Goal: Task Accomplishment & Management: Manage account settings

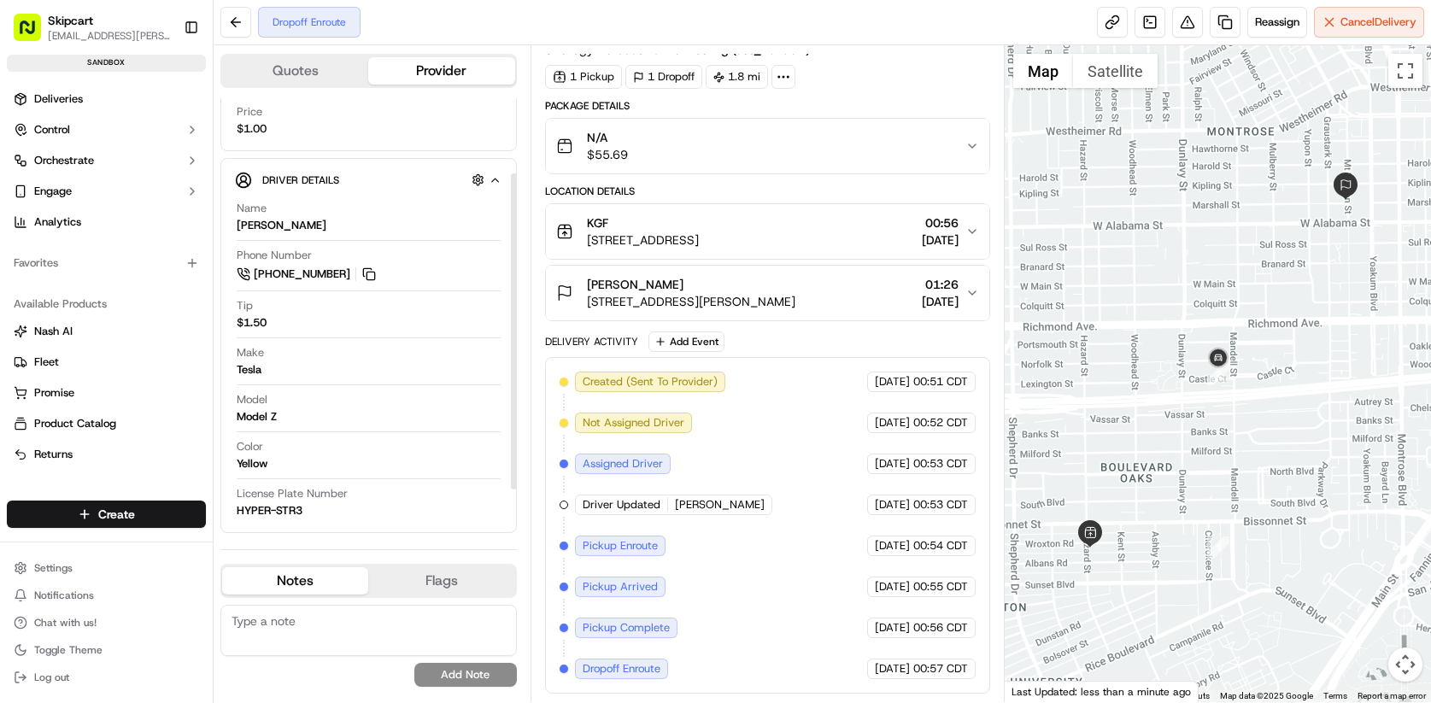
scroll to position [168, 0]
click at [725, 22] on div "Return In Progress Reassign Cancel Delivery" at bounding box center [822, 22] width 1217 height 45
click at [82, 571] on html "Skipcart ramesh.kumhar@skipcart.com Toggle Sidebar sandbox Deliveries Control O…" at bounding box center [715, 351] width 1431 height 703
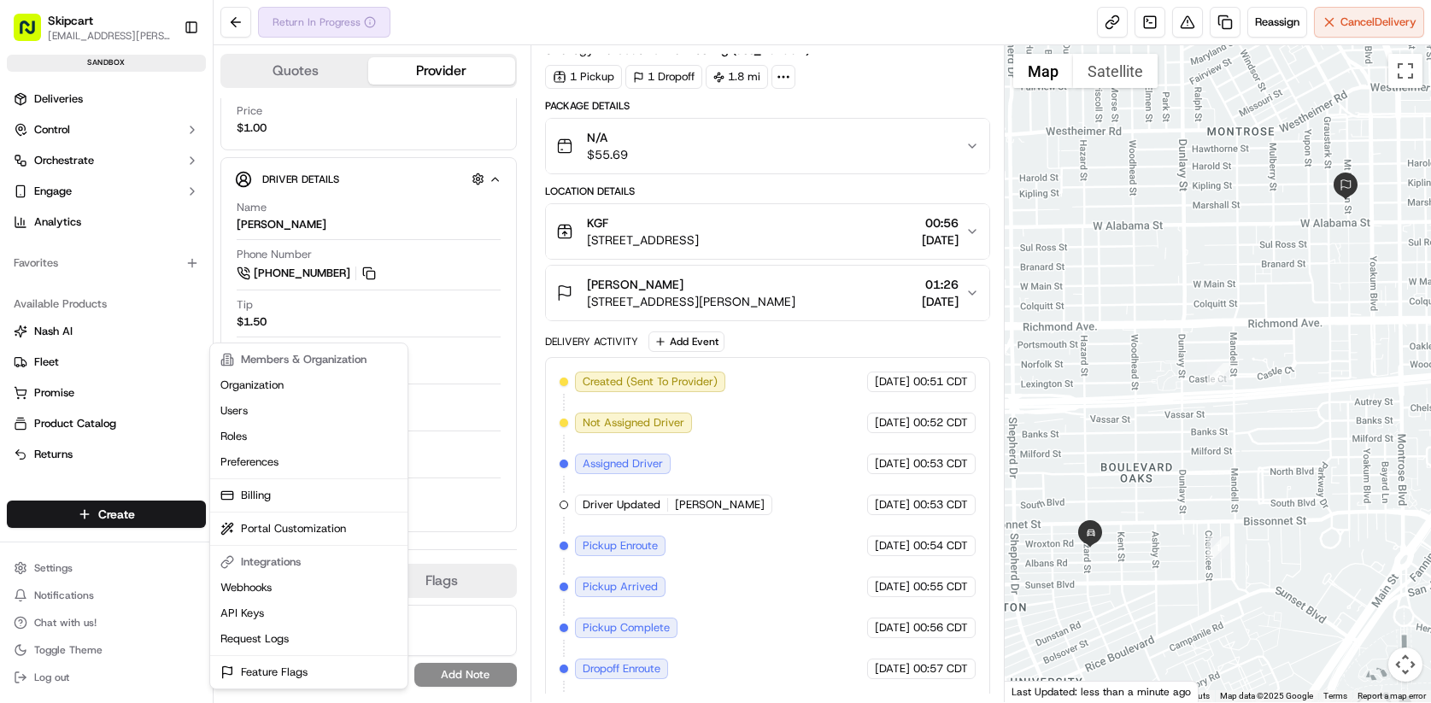
click at [53, 569] on html "Skipcart ramesh.kumhar@skipcart.com Toggle Sidebar sandbox Deliveries Control O…" at bounding box center [715, 351] width 1431 height 703
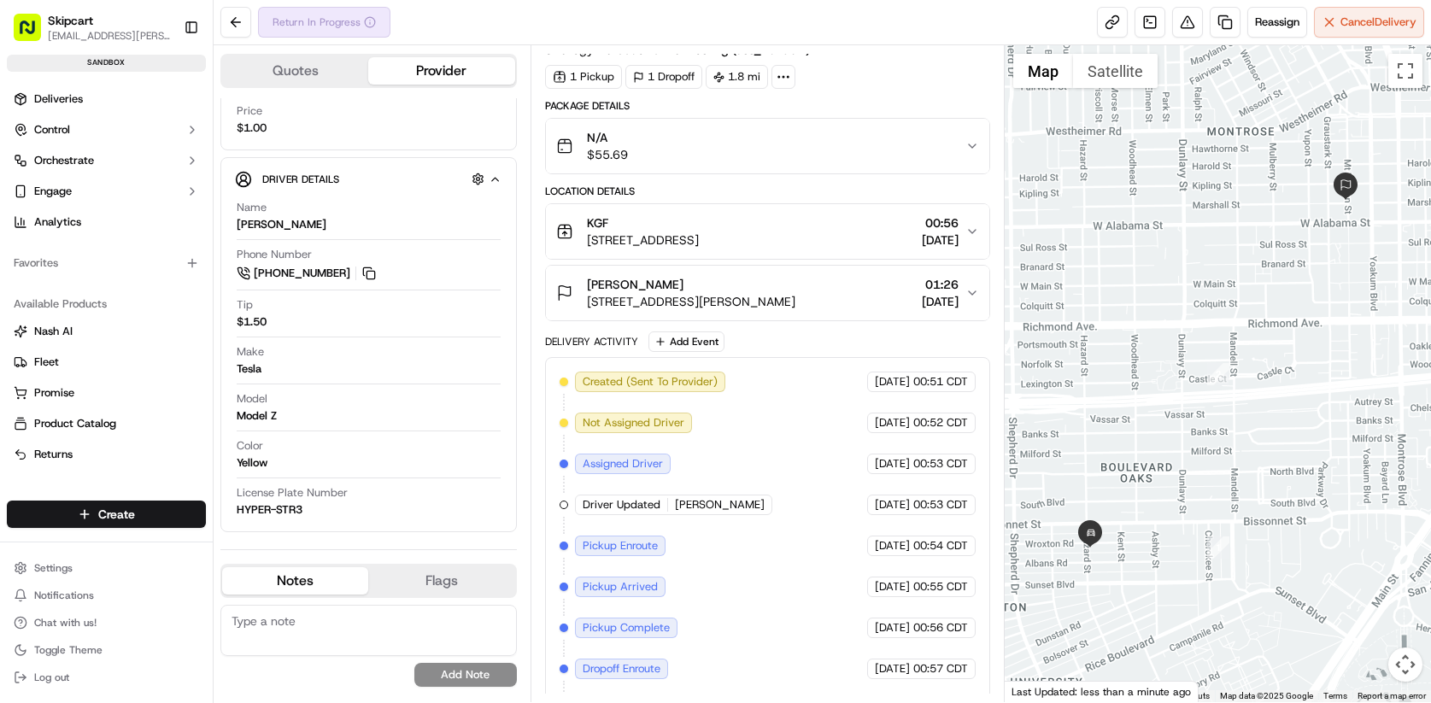
click at [53, 571] on html "Skipcart ramesh.kumhar@skipcart.com Toggle Sidebar sandbox Deliveries Control O…" at bounding box center [715, 351] width 1431 height 703
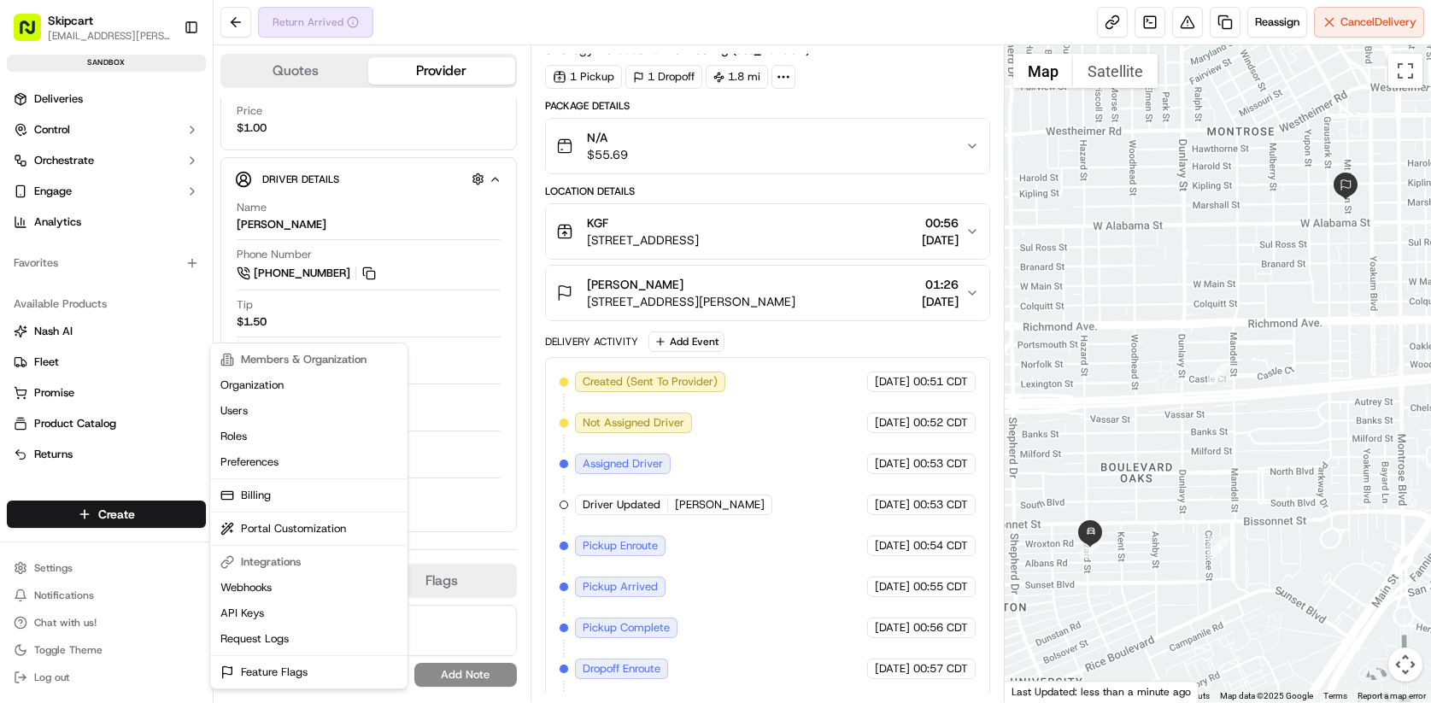
click at [61, 564] on html "Skipcart ramesh.kumhar@skipcart.com Toggle Sidebar sandbox Deliveries Control O…" at bounding box center [715, 351] width 1431 height 703
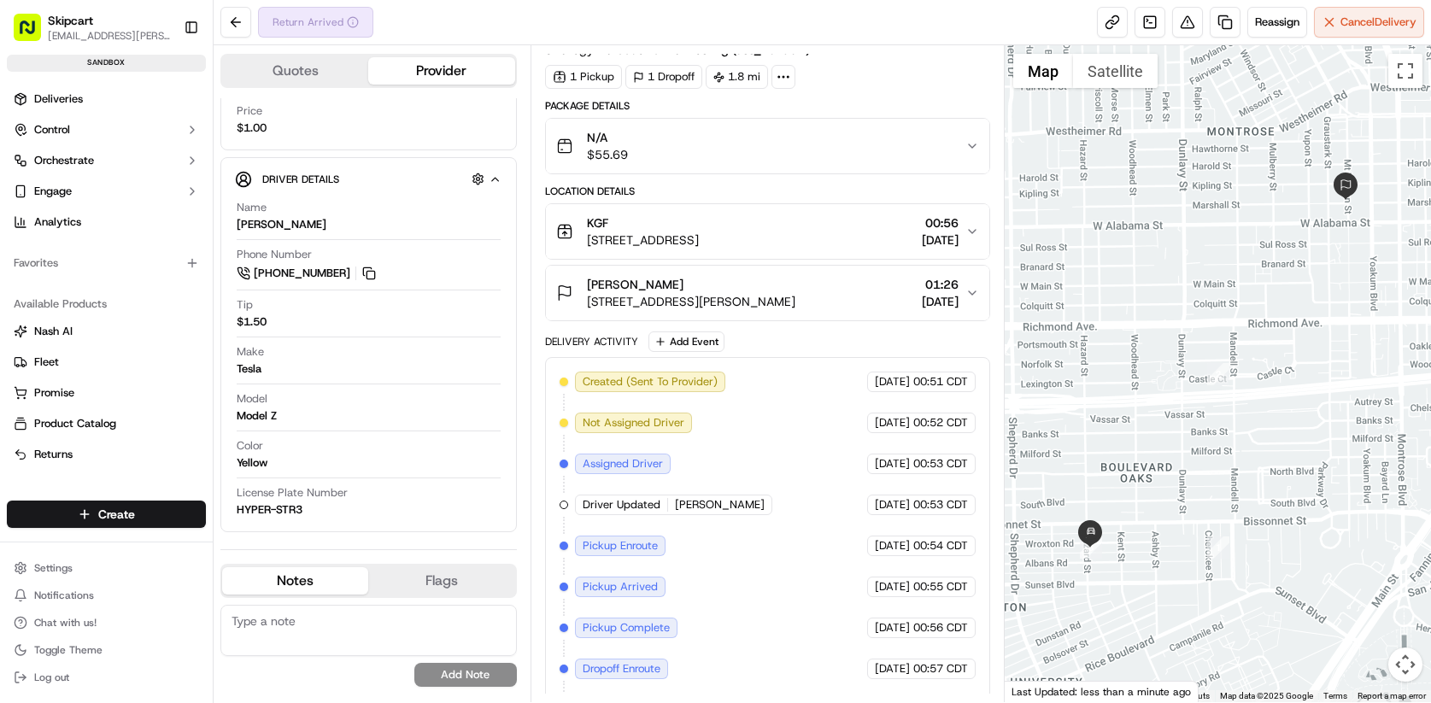
click at [61, 564] on html "Skipcart ramesh.kumhar@skipcart.com Toggle Sidebar sandbox Deliveries Control O…" at bounding box center [715, 351] width 1431 height 703
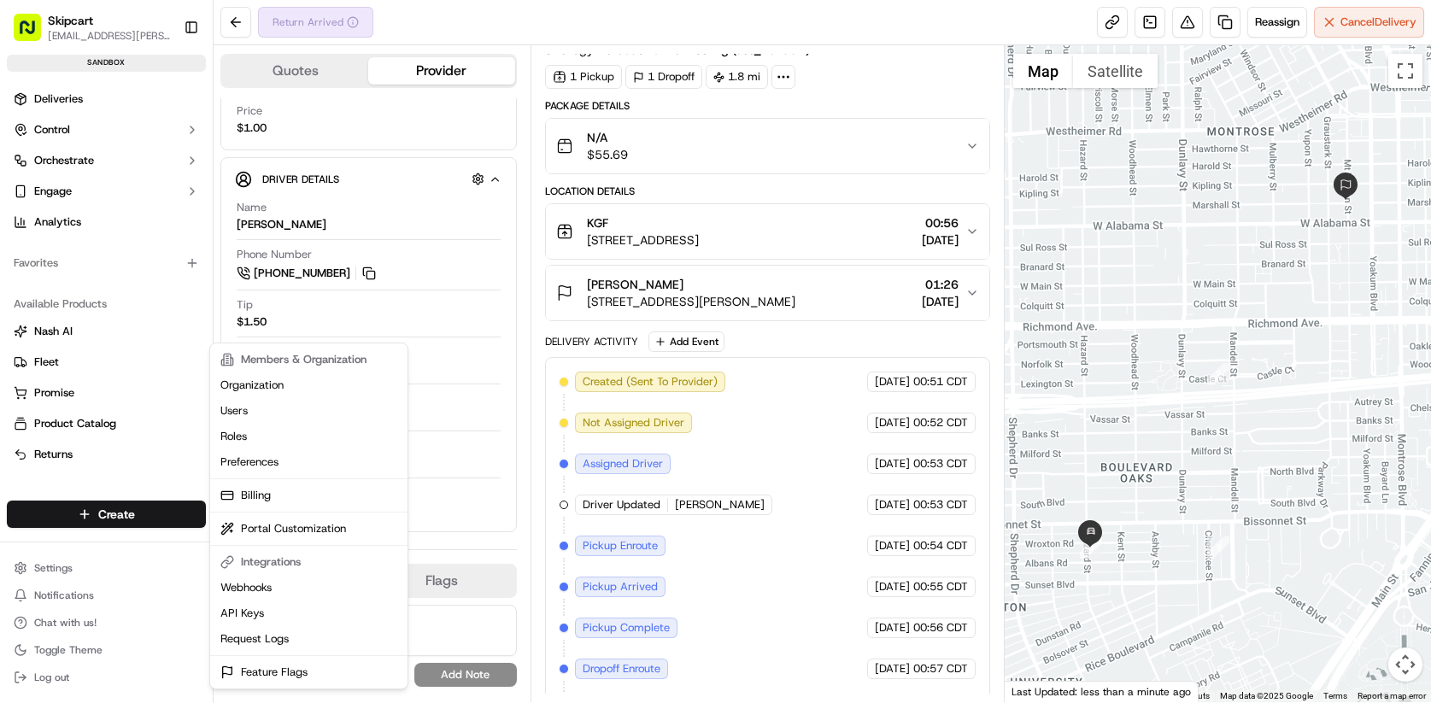
click at [61, 564] on html "Skipcart ramesh.kumhar@skipcart.com Toggle Sidebar sandbox Deliveries Control O…" at bounding box center [715, 351] width 1431 height 703
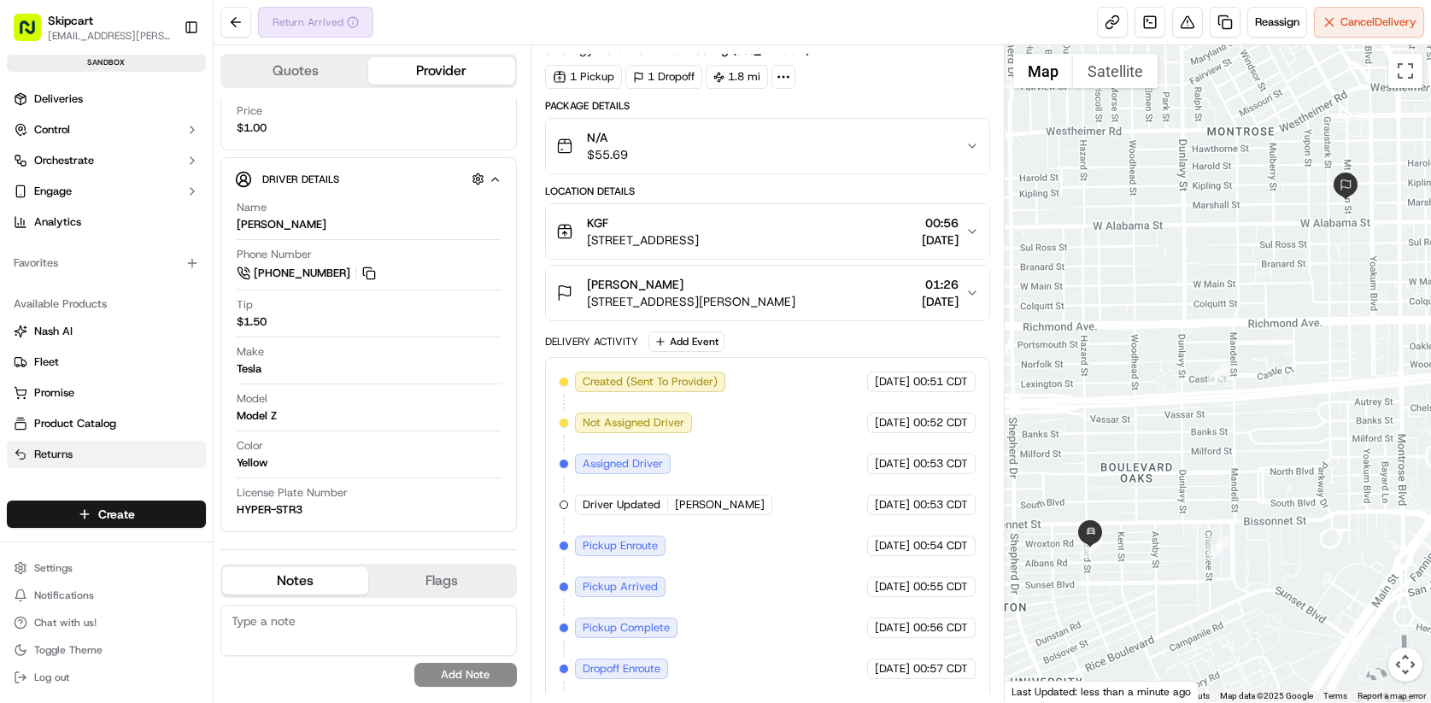
click at [63, 456] on span "Returns" at bounding box center [53, 454] width 38 height 15
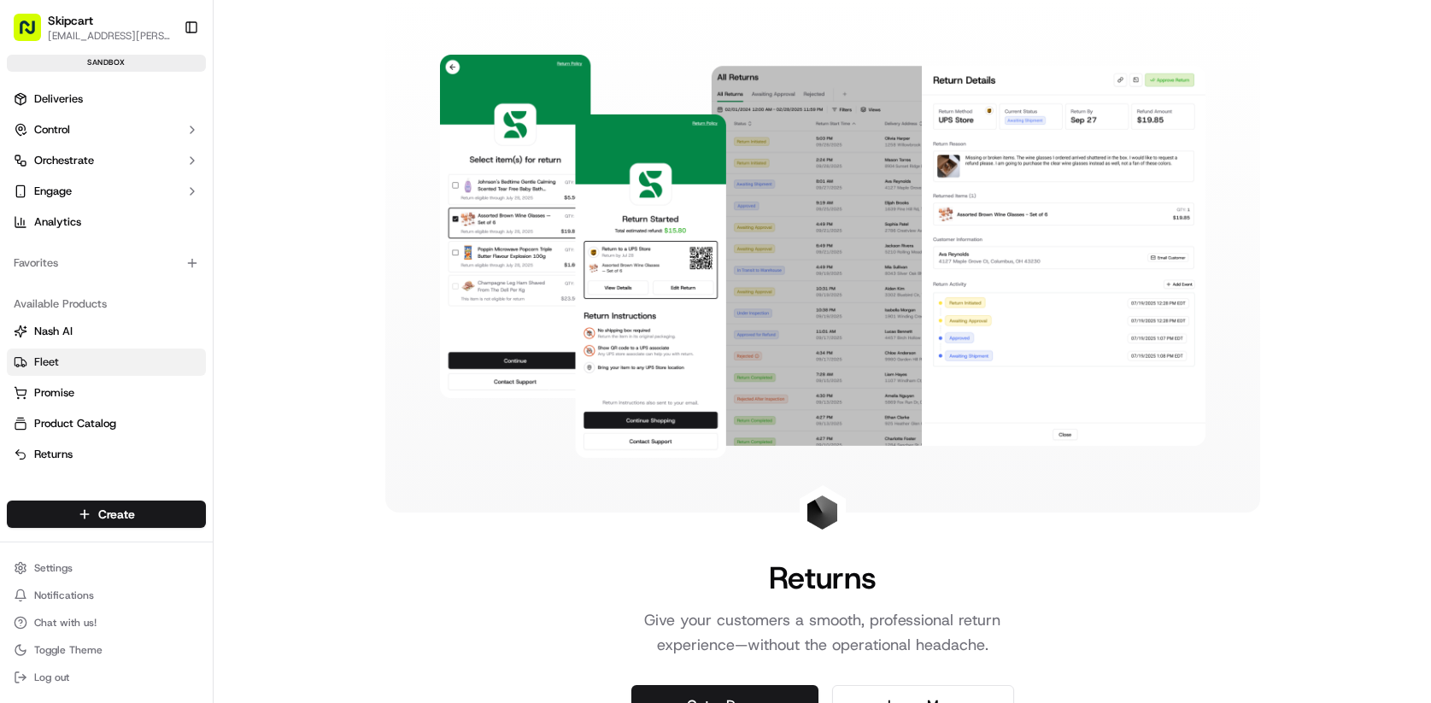
click at [64, 360] on link "Fleet" at bounding box center [106, 361] width 185 height 15
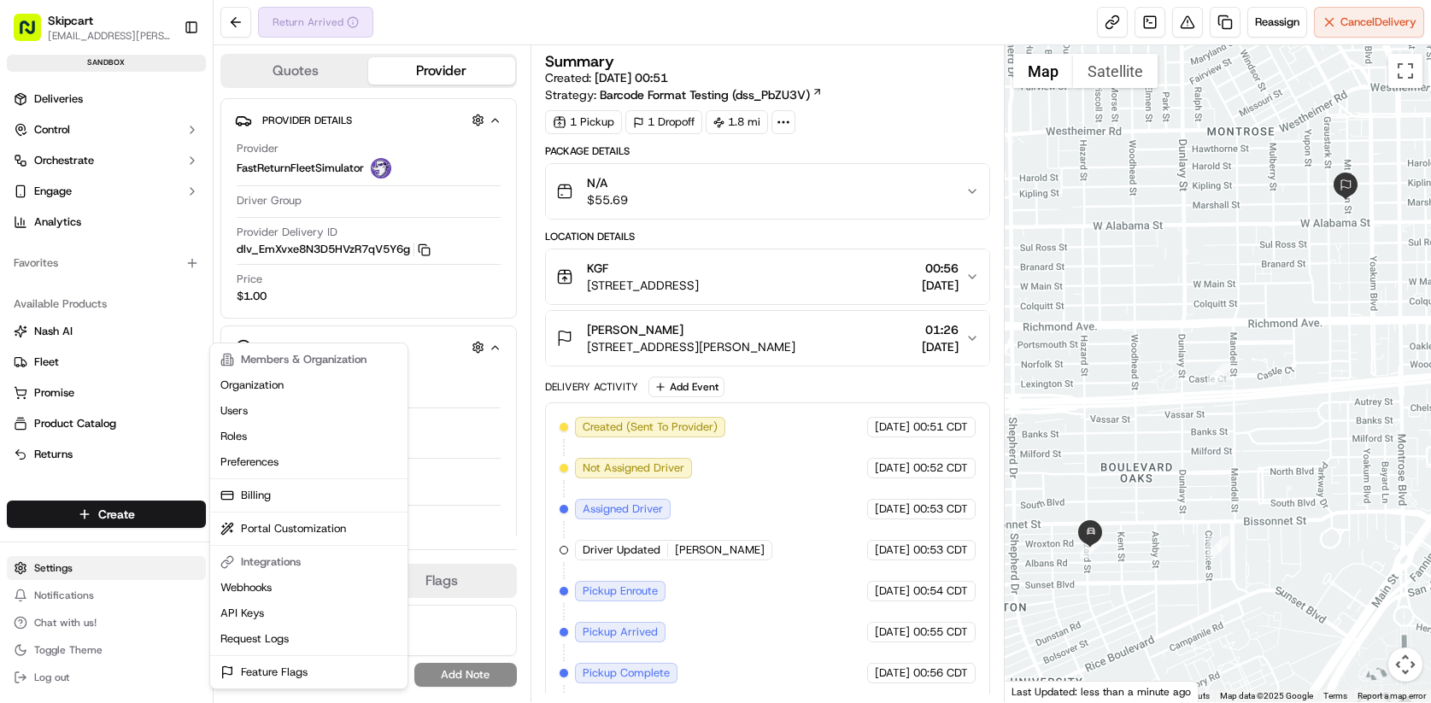
click at [86, 561] on html "Skipcart ramesh.kumhar@skipcart.com Toggle Sidebar sandbox Deliveries Control O…" at bounding box center [715, 351] width 1431 height 703
click at [262, 587] on link "Webhooks" at bounding box center [309, 588] width 190 height 26
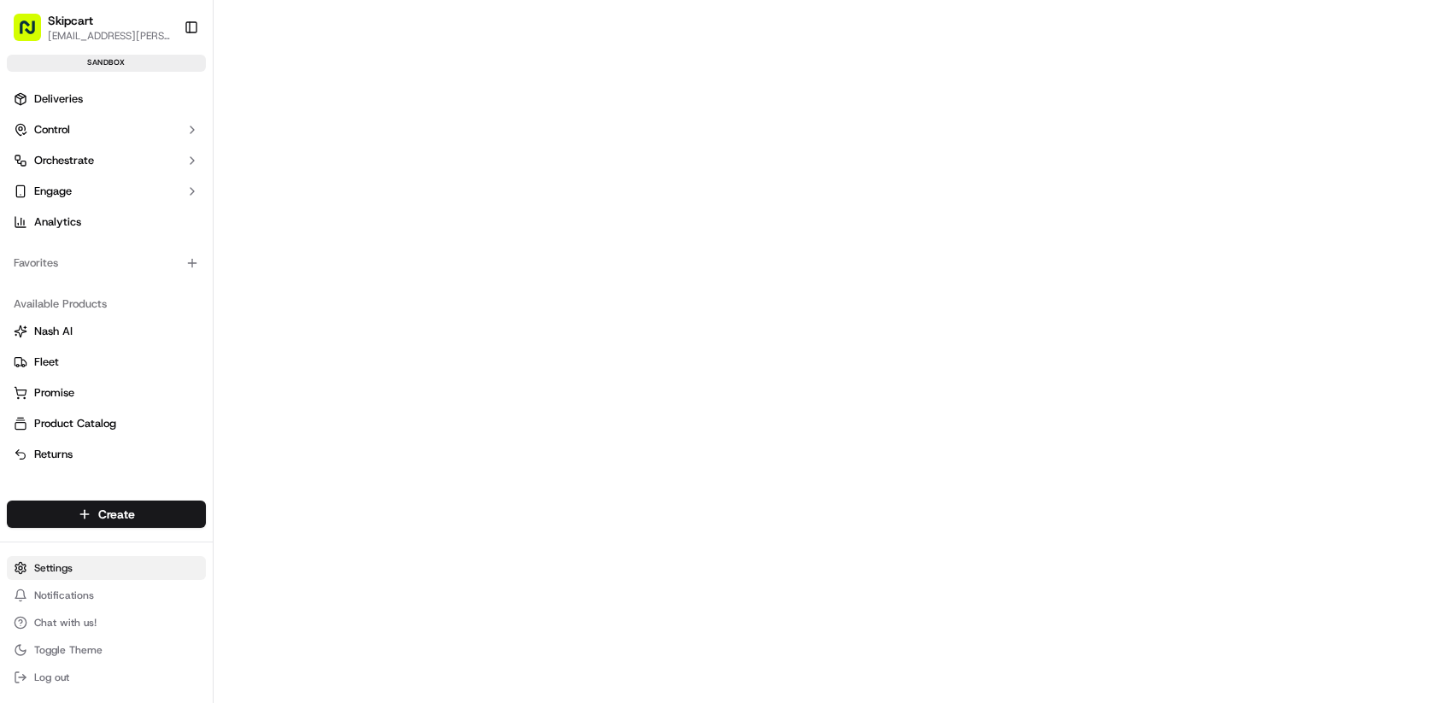
click at [79, 568] on html "Skipcart ramesh.kumhar@skipcart.com Toggle Sidebar sandbox Deliveries Control O…" at bounding box center [715, 351] width 1431 height 703
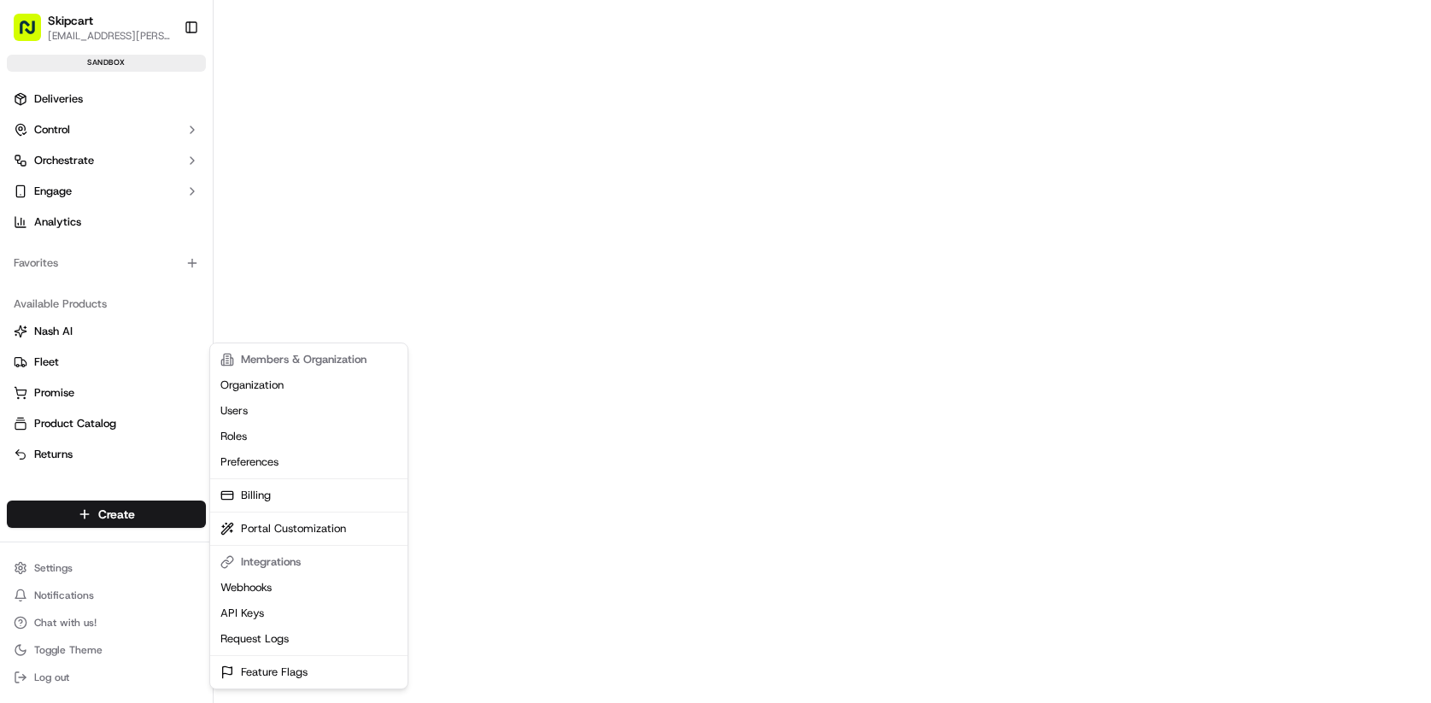
click at [59, 157] on html "Skipcart ramesh.kumhar@skipcart.com Toggle Sidebar sandbox Deliveries Control O…" at bounding box center [715, 351] width 1431 height 703
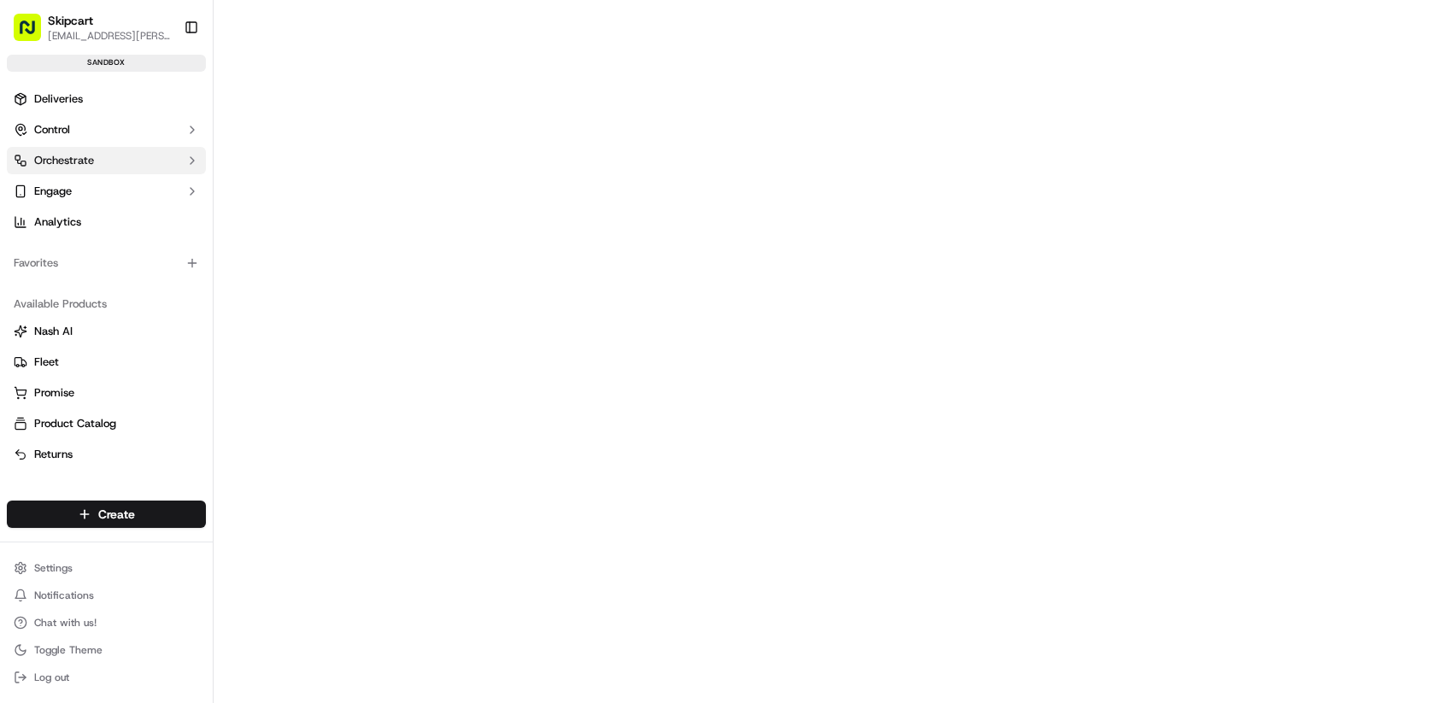
click at [177, 161] on button "Orchestrate" at bounding box center [106, 160] width 199 height 27
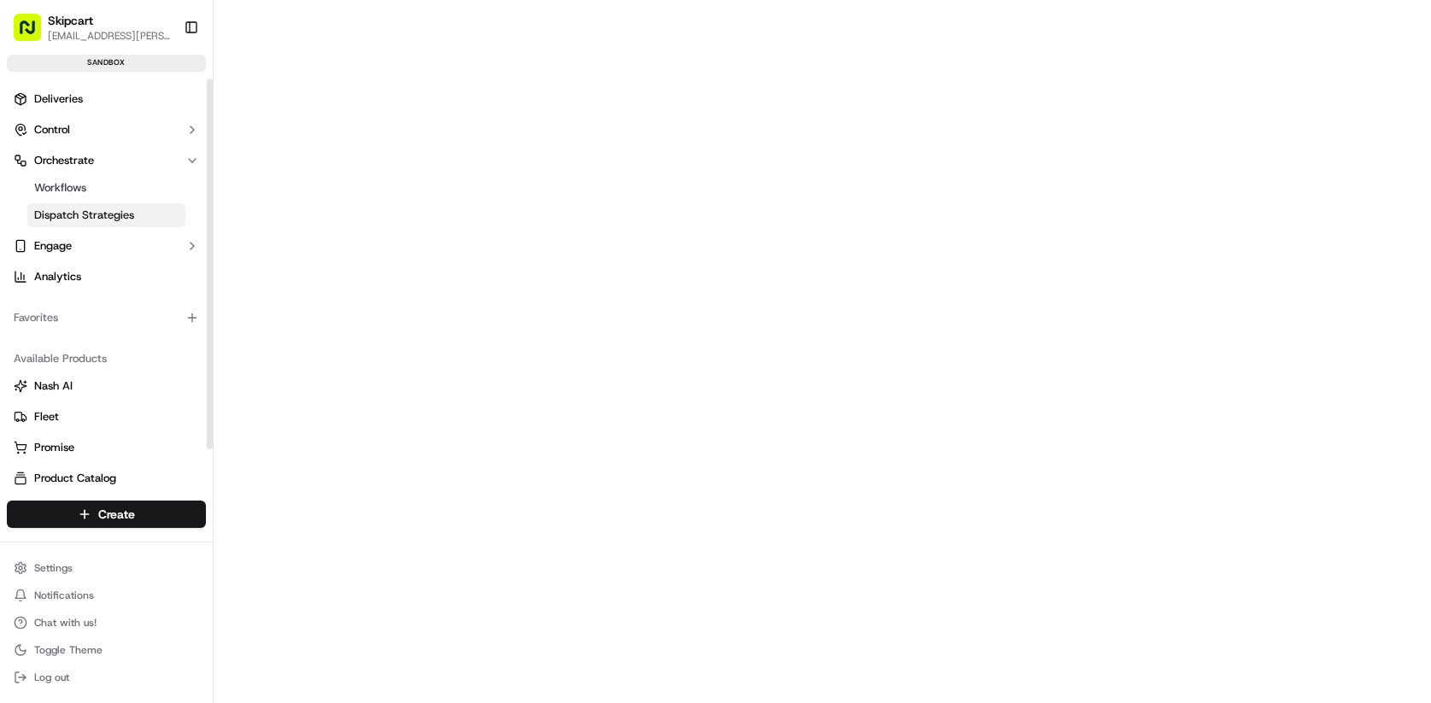
click at [120, 215] on span "Dispatch Strategies" at bounding box center [84, 215] width 100 height 15
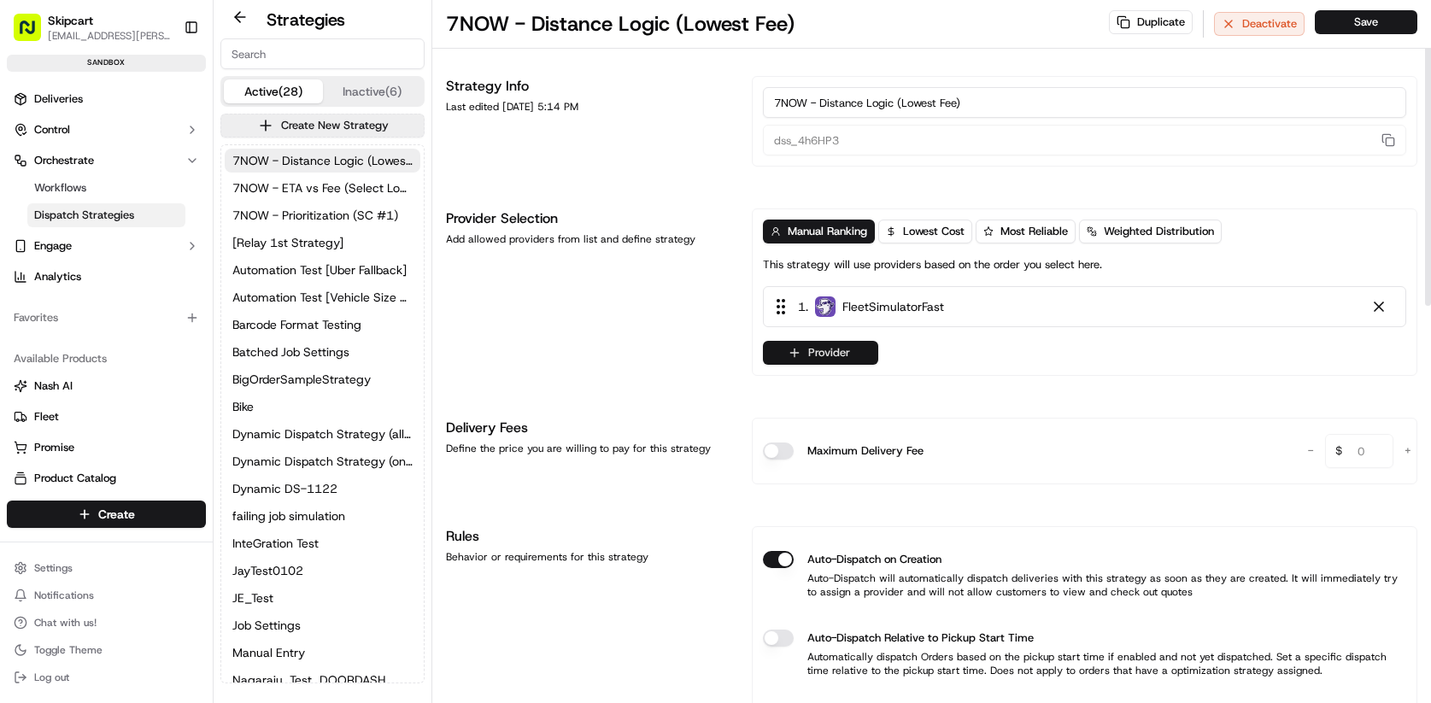
click at [819, 357] on button "Provider" at bounding box center [820, 353] width 115 height 24
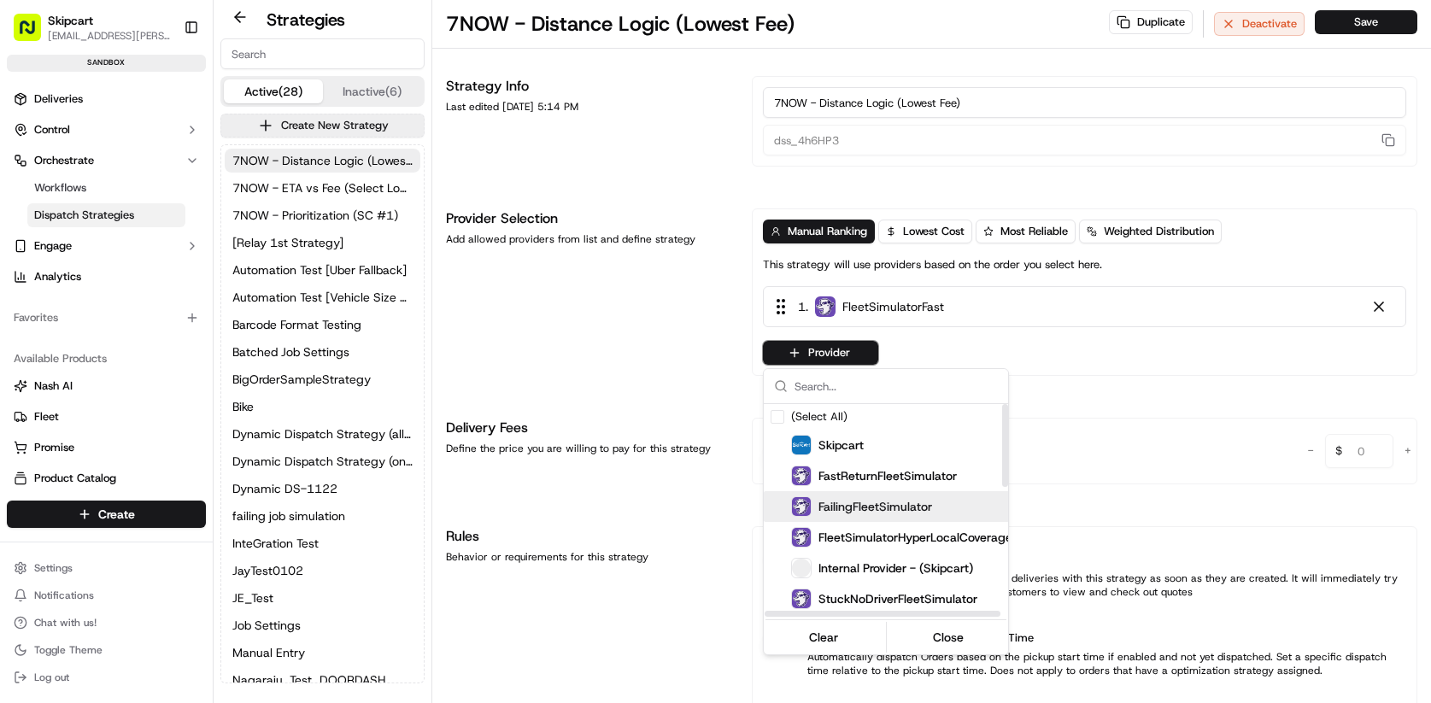
click at [845, 500] on span "FailingFleetSimulator" at bounding box center [875, 506] width 114 height 17
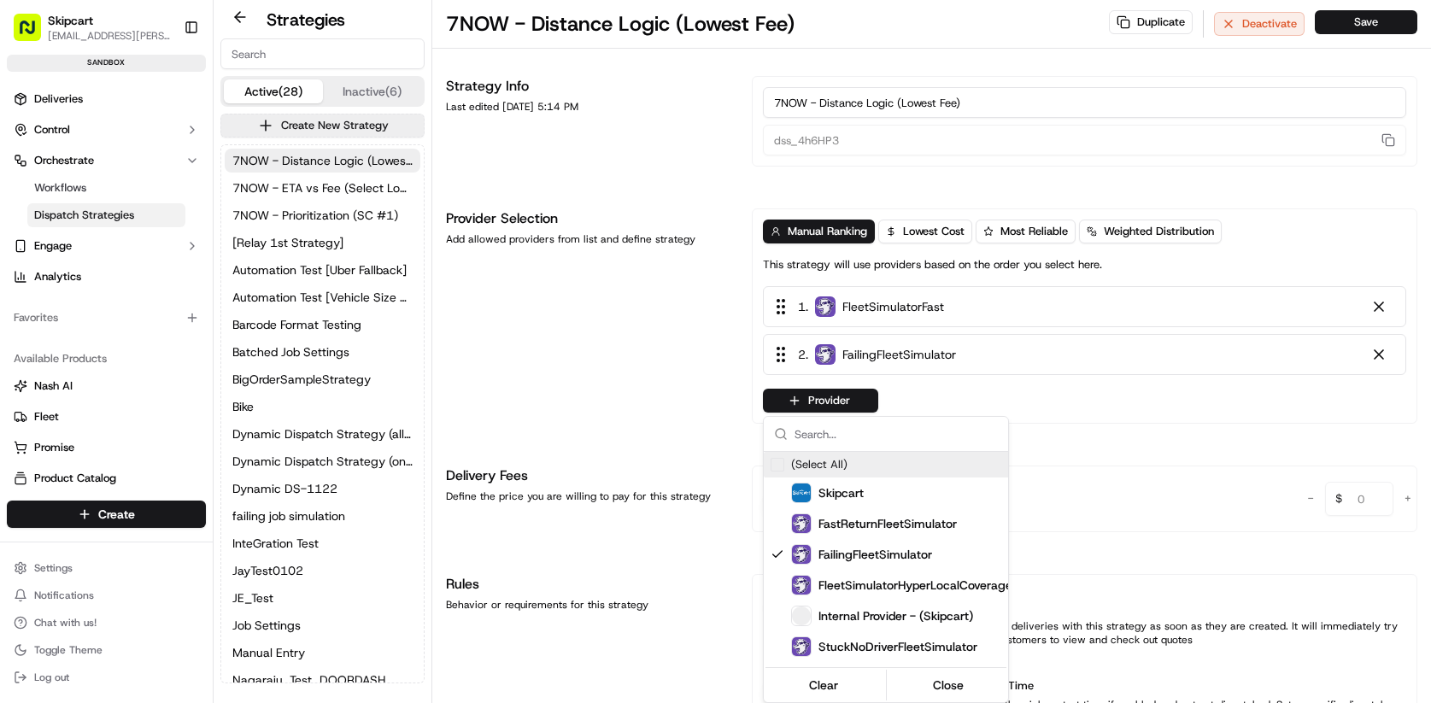
click at [1376, 354] on html "Skipcart ramesh.kumhar@skipcart.com Toggle Sidebar sandbox Deliveries Control O…" at bounding box center [715, 351] width 1431 height 703
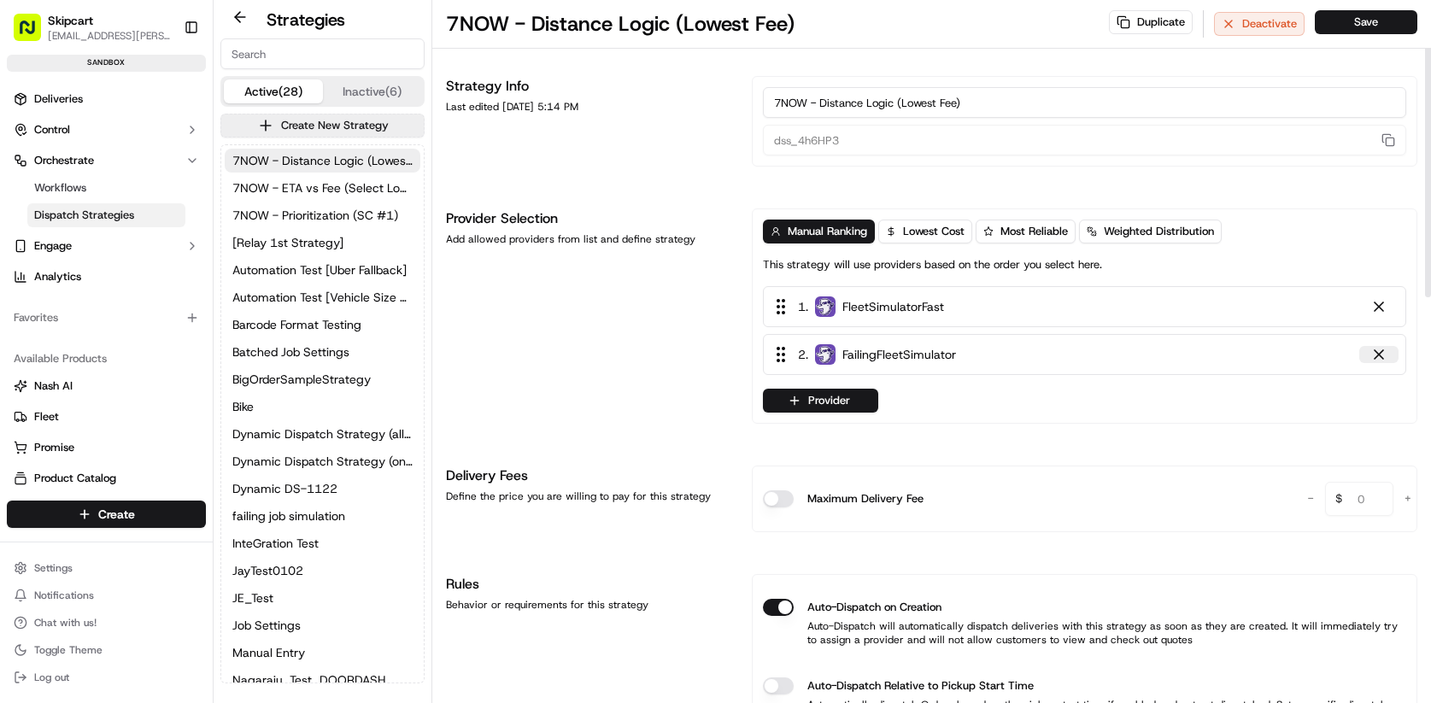
click at [1375, 356] on div at bounding box center [1378, 354] width 17 height 17
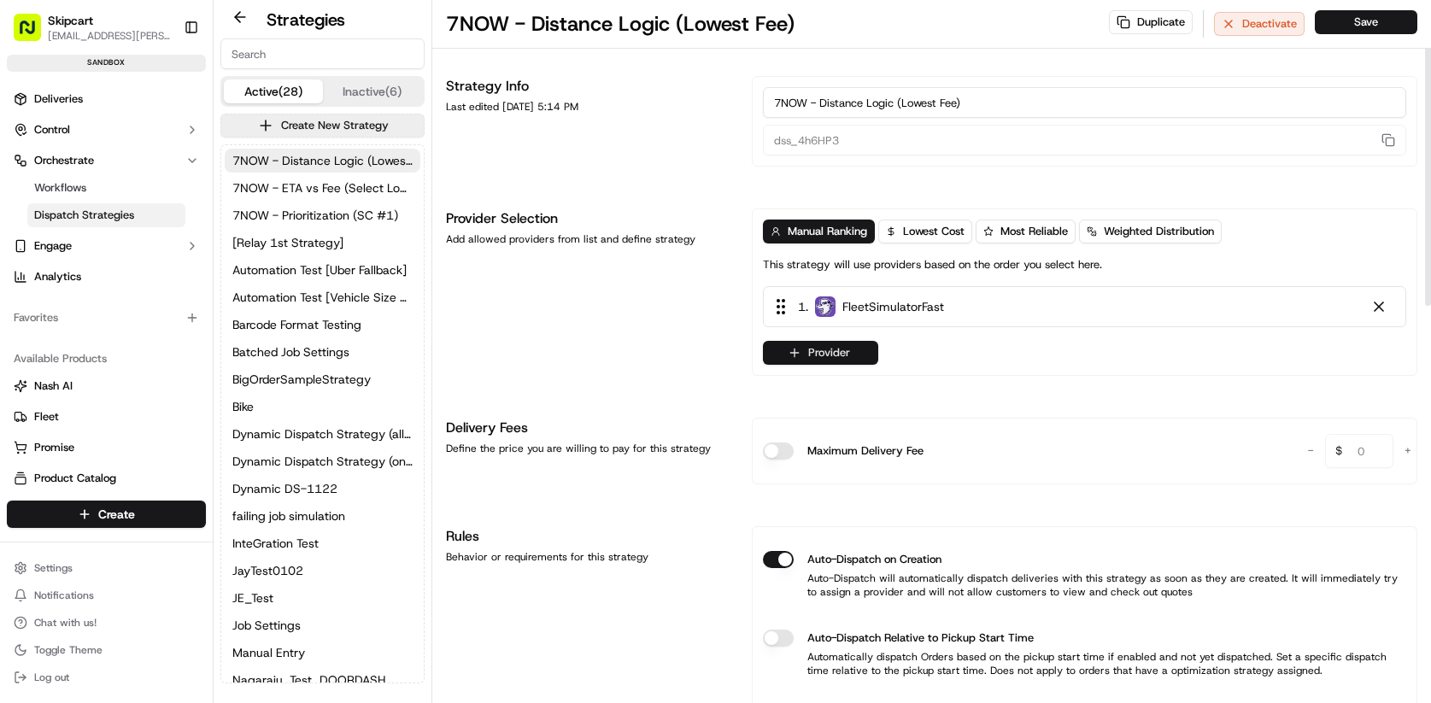
click at [840, 358] on button "Provider" at bounding box center [820, 353] width 115 height 24
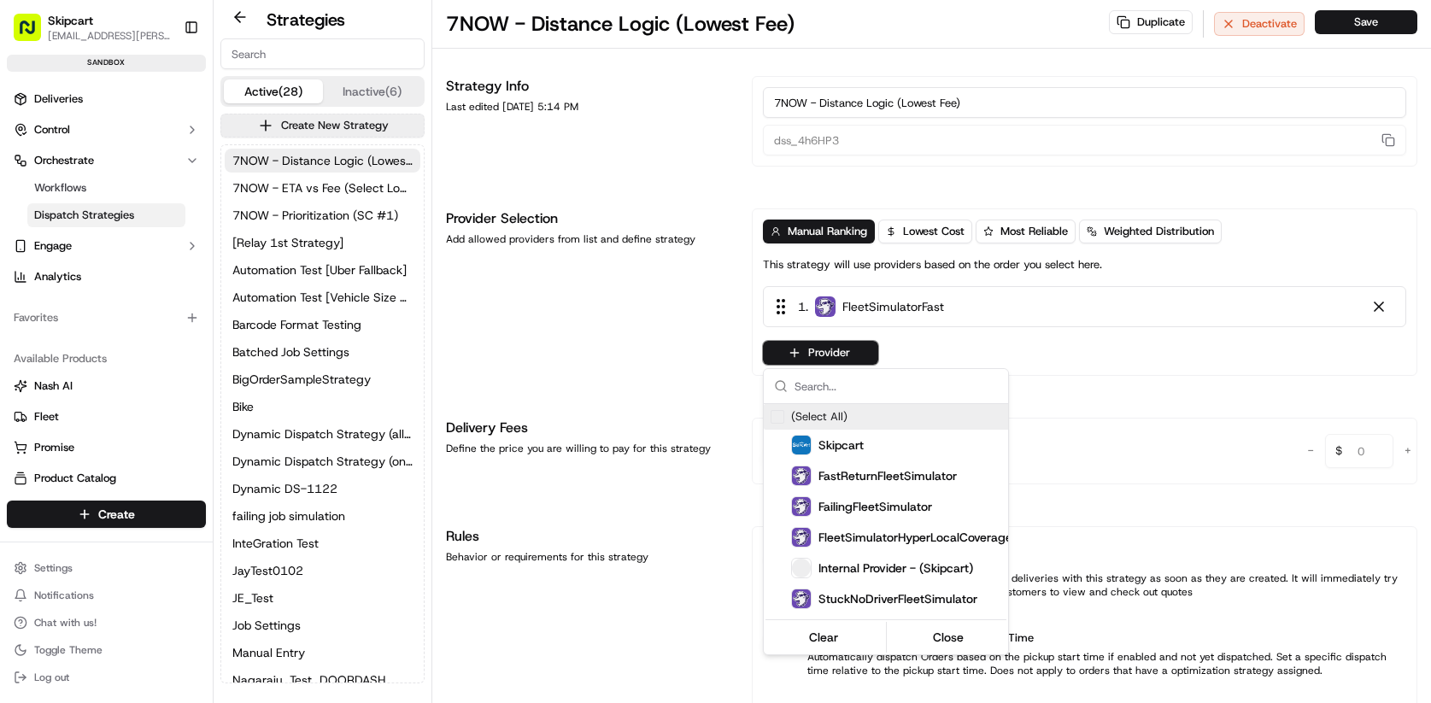
click at [67, 99] on html "Skipcart ramesh.kumhar@skipcart.com Toggle Sidebar sandbox Deliveries Control O…" at bounding box center [715, 351] width 1431 height 703
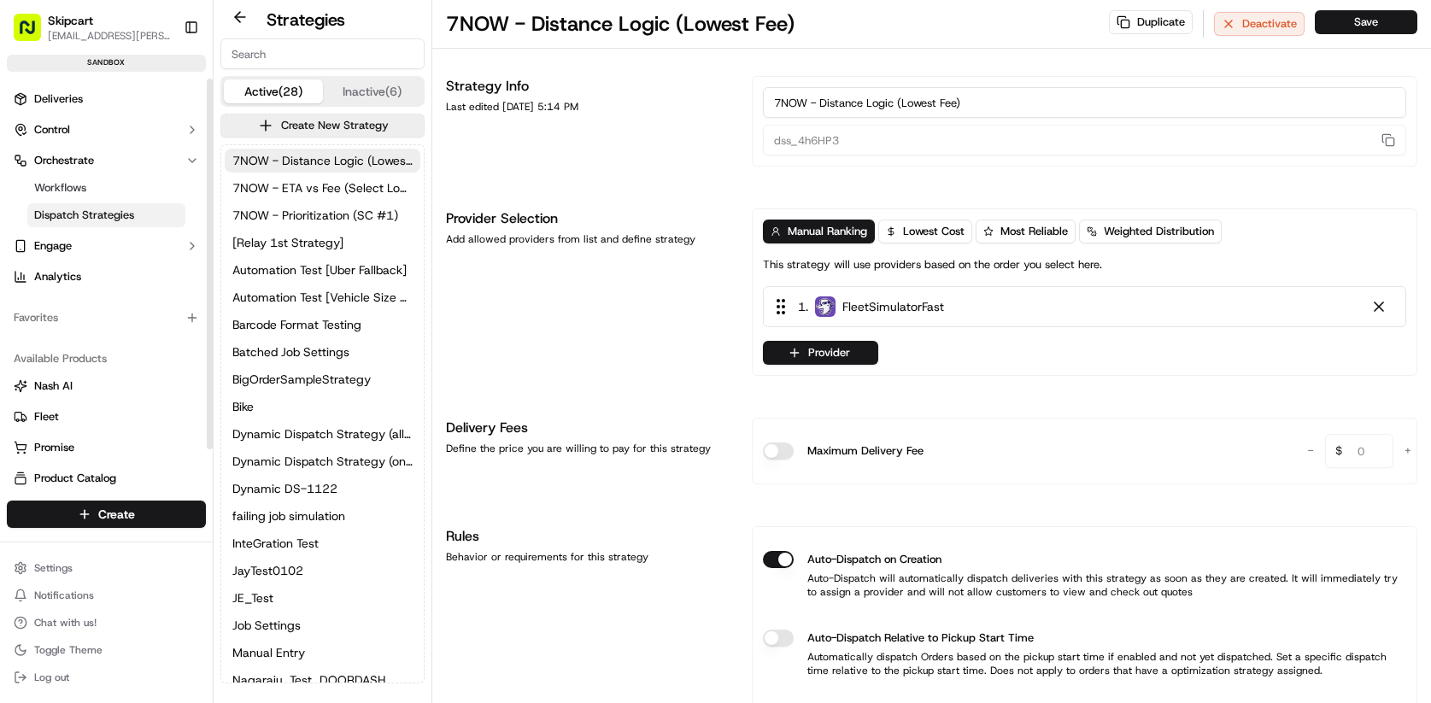
click at [67, 99] on span "Deliveries" at bounding box center [58, 98] width 49 height 15
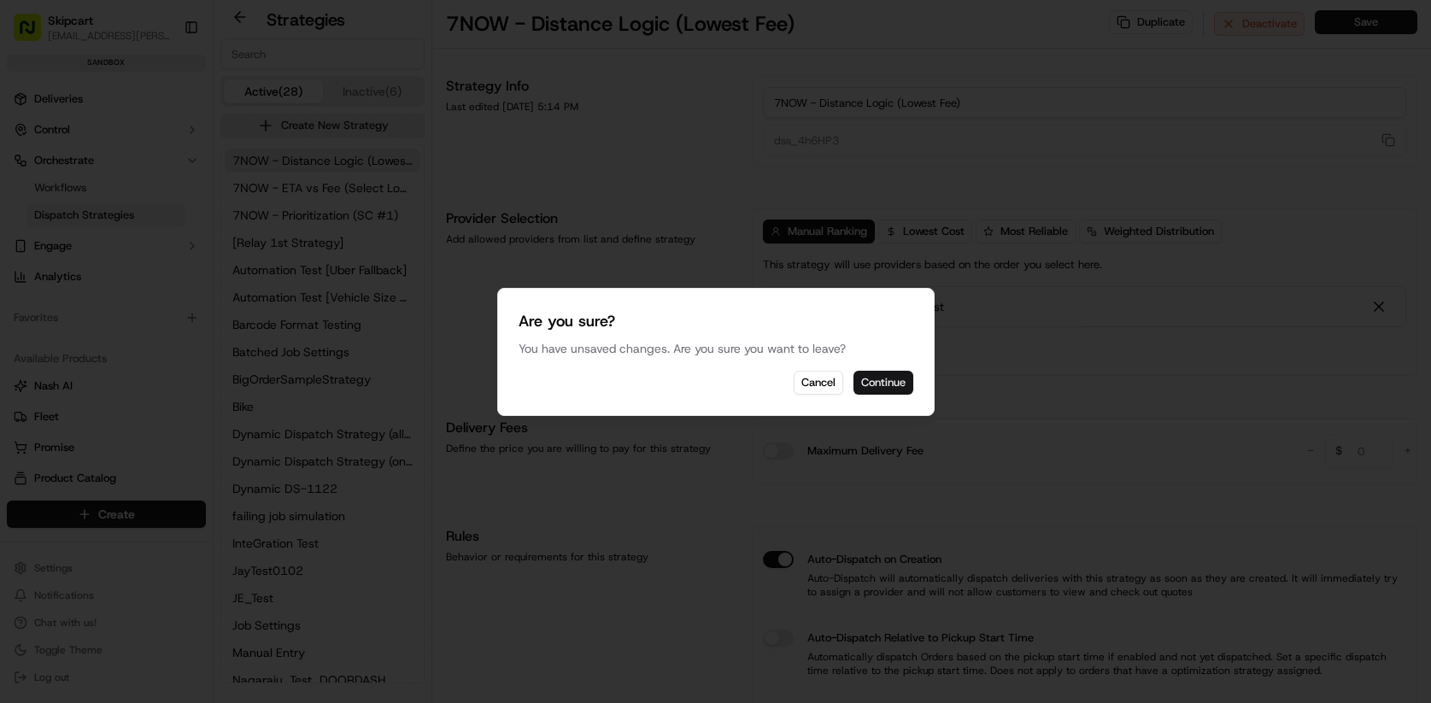
click at [866, 389] on button "Continue" at bounding box center [883, 383] width 60 height 24
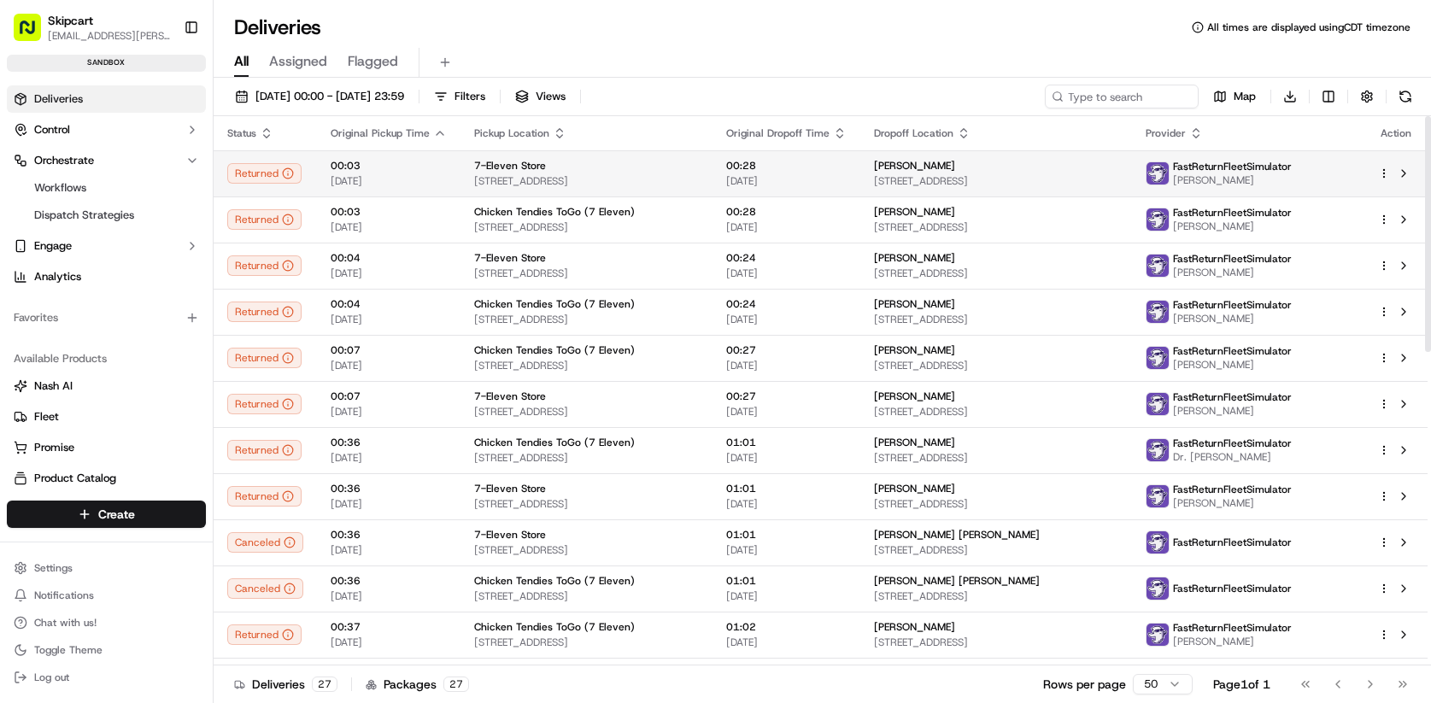
click at [531, 177] on span "1602 S Bumby Ave, Orlando, FL 32806, USA" at bounding box center [586, 181] width 225 height 14
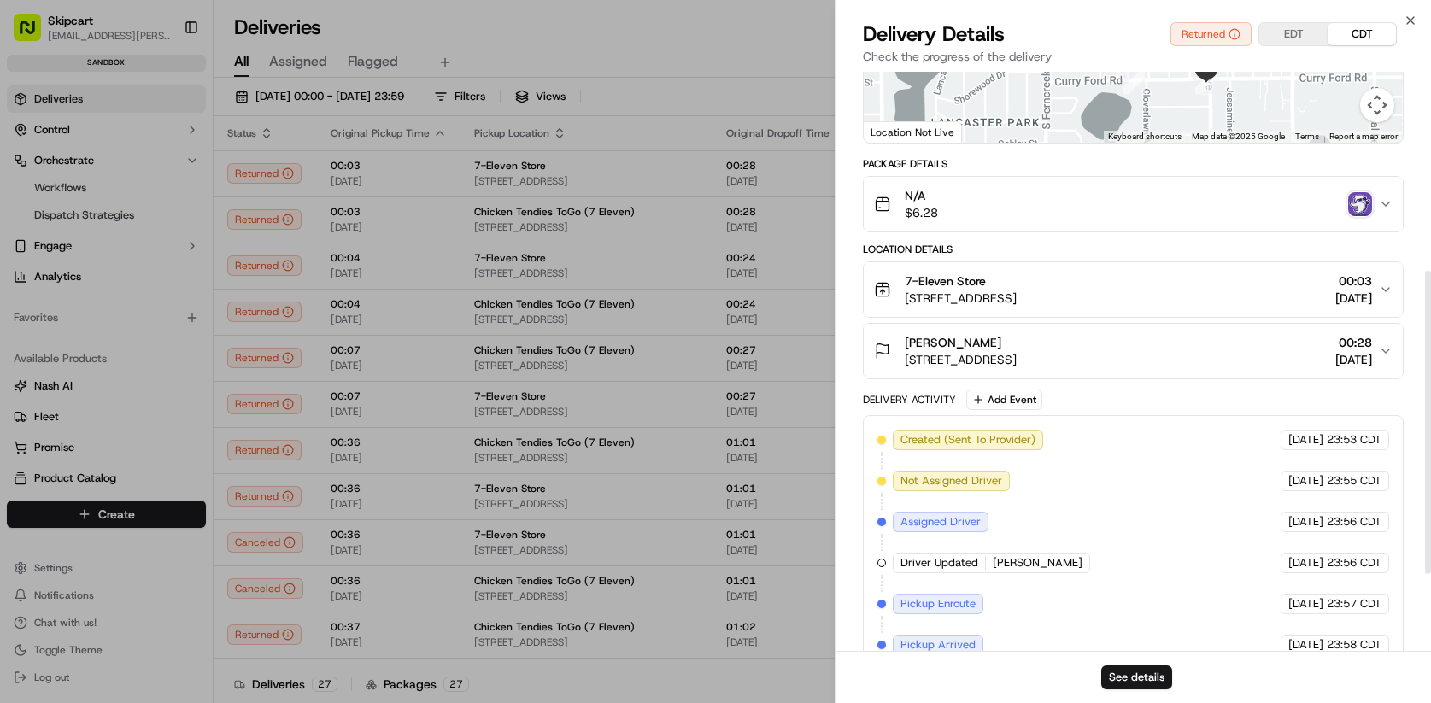
scroll to position [526, 0]
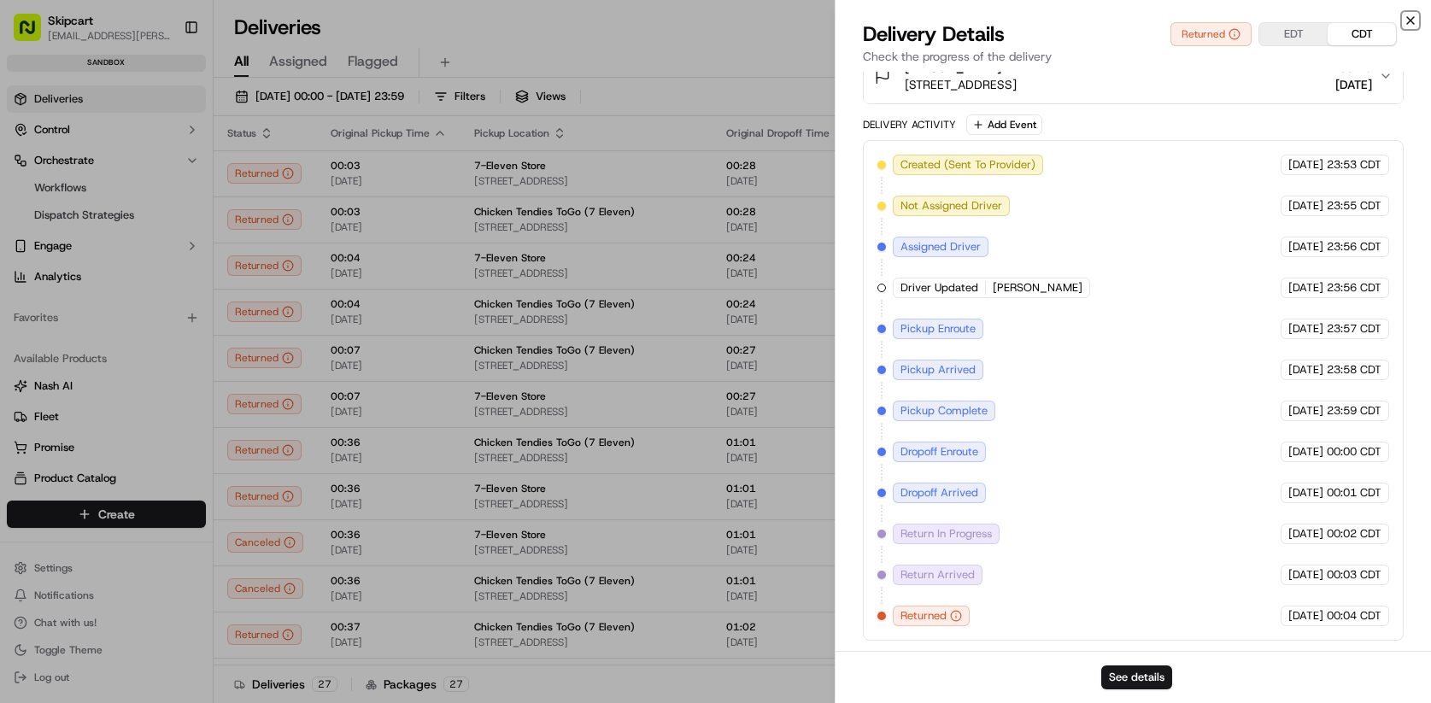
click at [1409, 18] on icon "button" at bounding box center [1410, 21] width 14 height 14
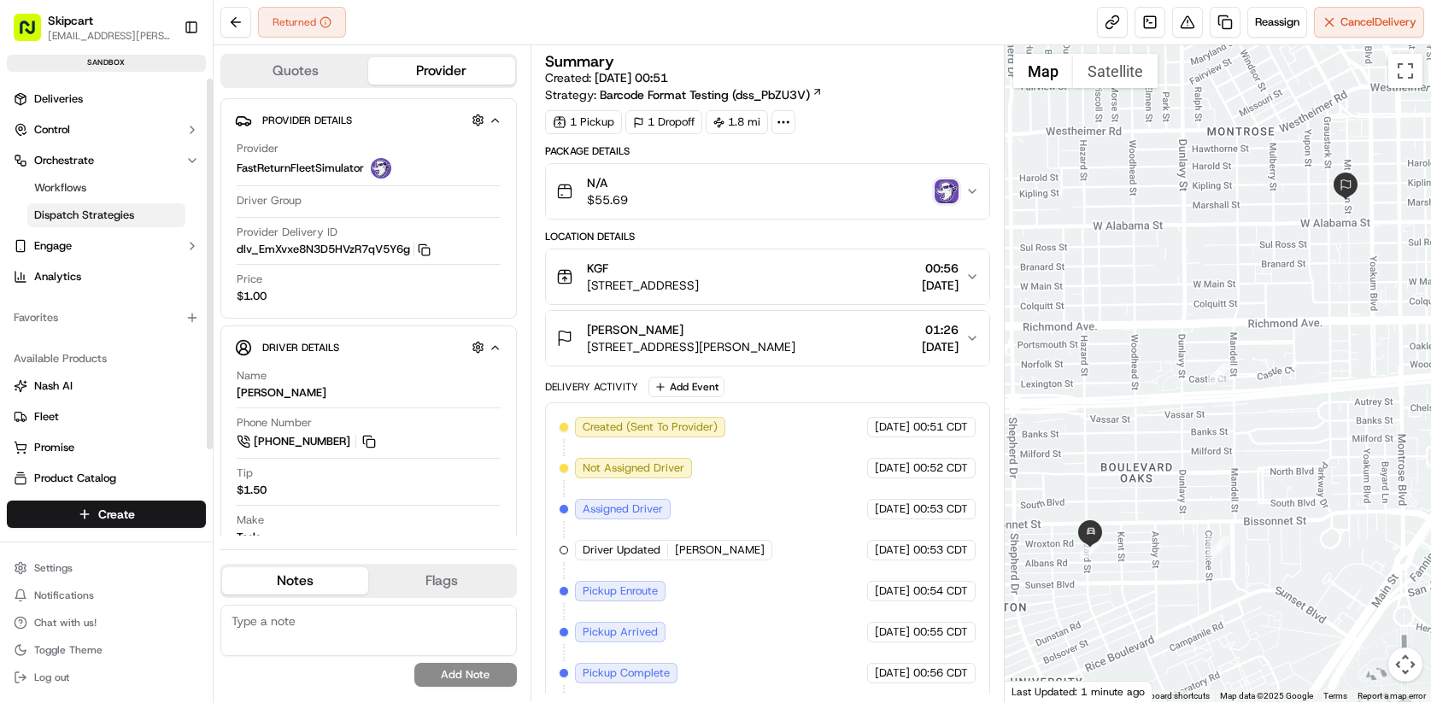
click at [106, 214] on span "Dispatch Strategies" at bounding box center [84, 215] width 100 height 15
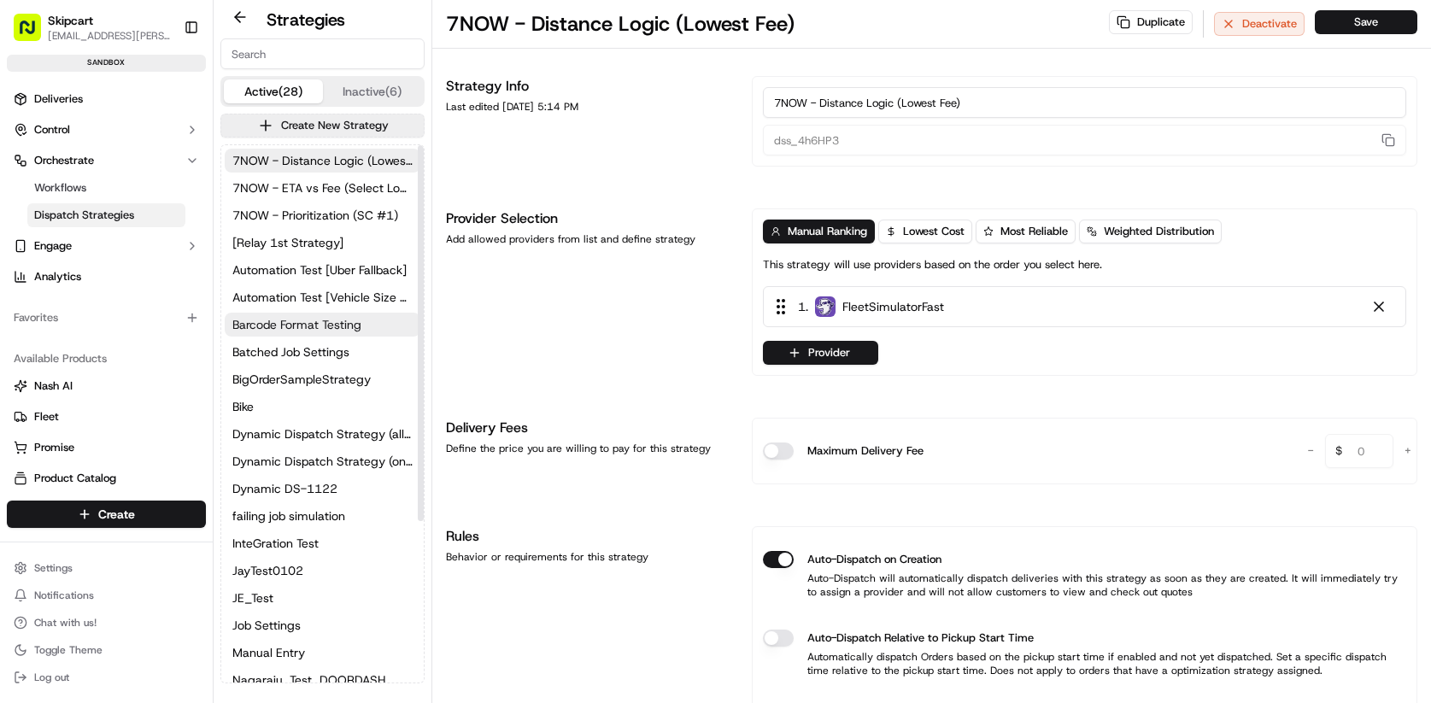
click at [310, 319] on span "Barcode Format Testing" at bounding box center [296, 324] width 129 height 17
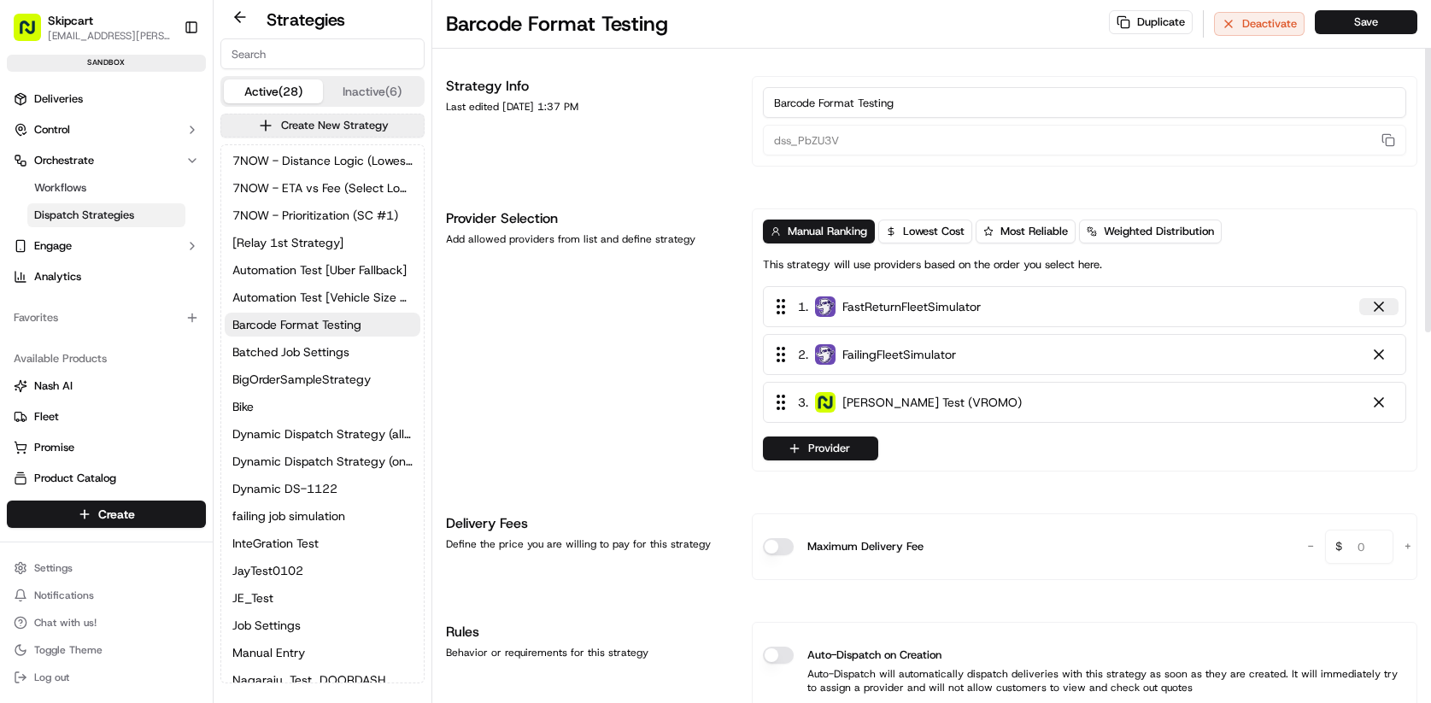
click at [1384, 307] on div at bounding box center [1378, 306] width 17 height 17
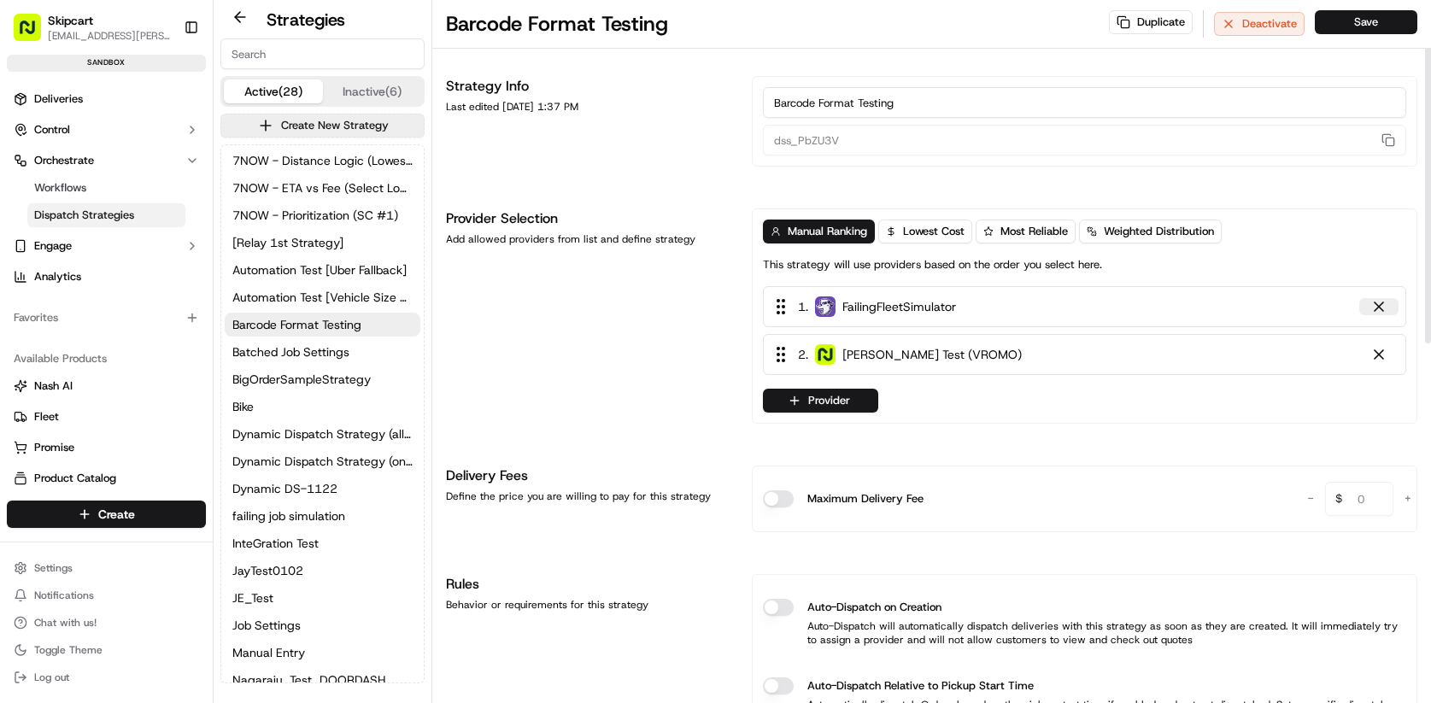
click at [1382, 311] on div at bounding box center [1378, 306] width 17 height 17
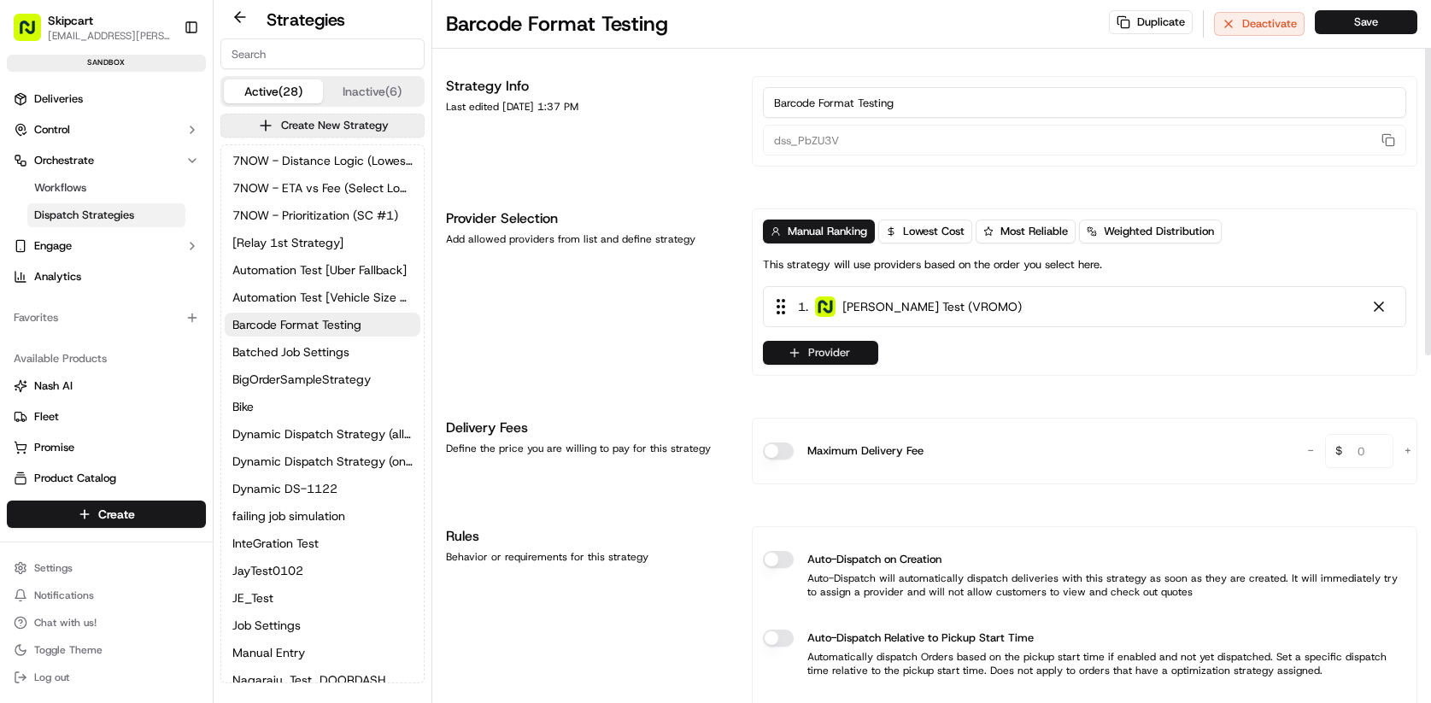
click at [830, 354] on button "Provider" at bounding box center [820, 353] width 115 height 24
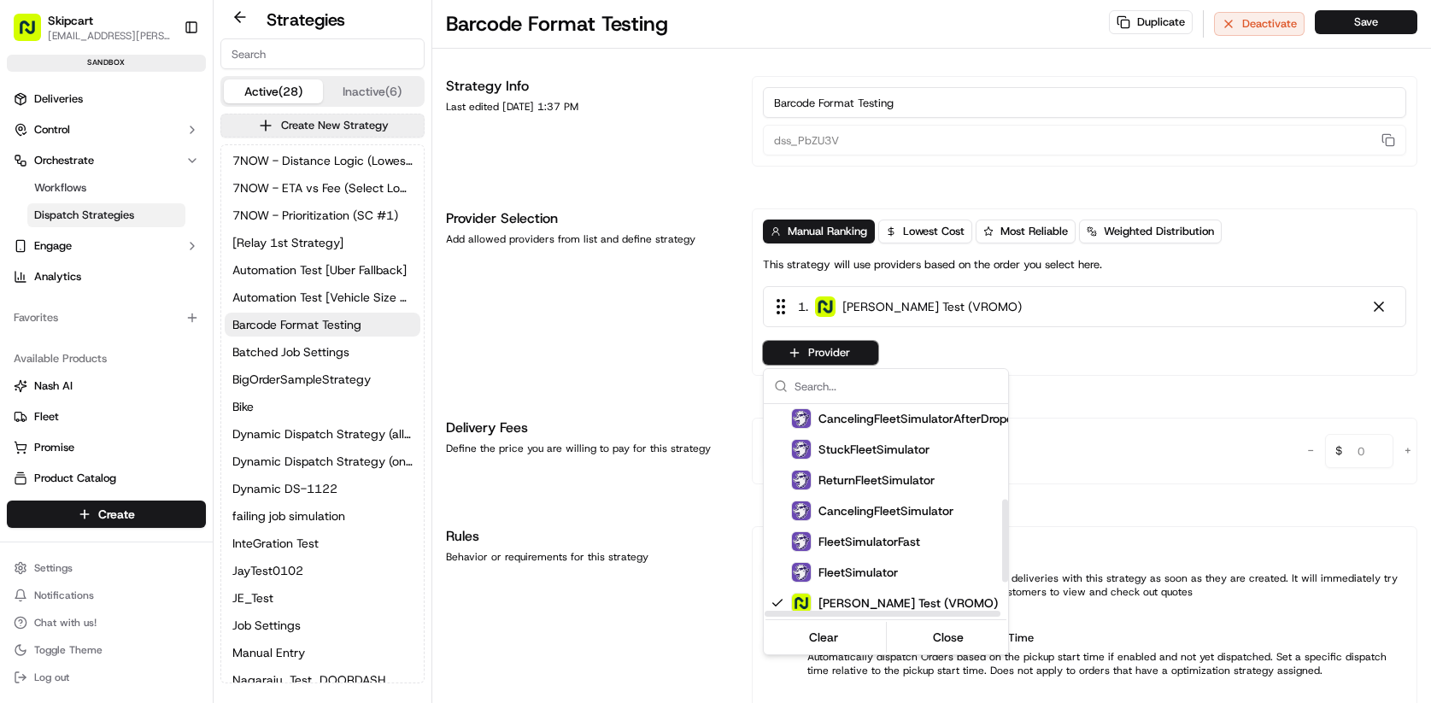
scroll to position [249, 0]
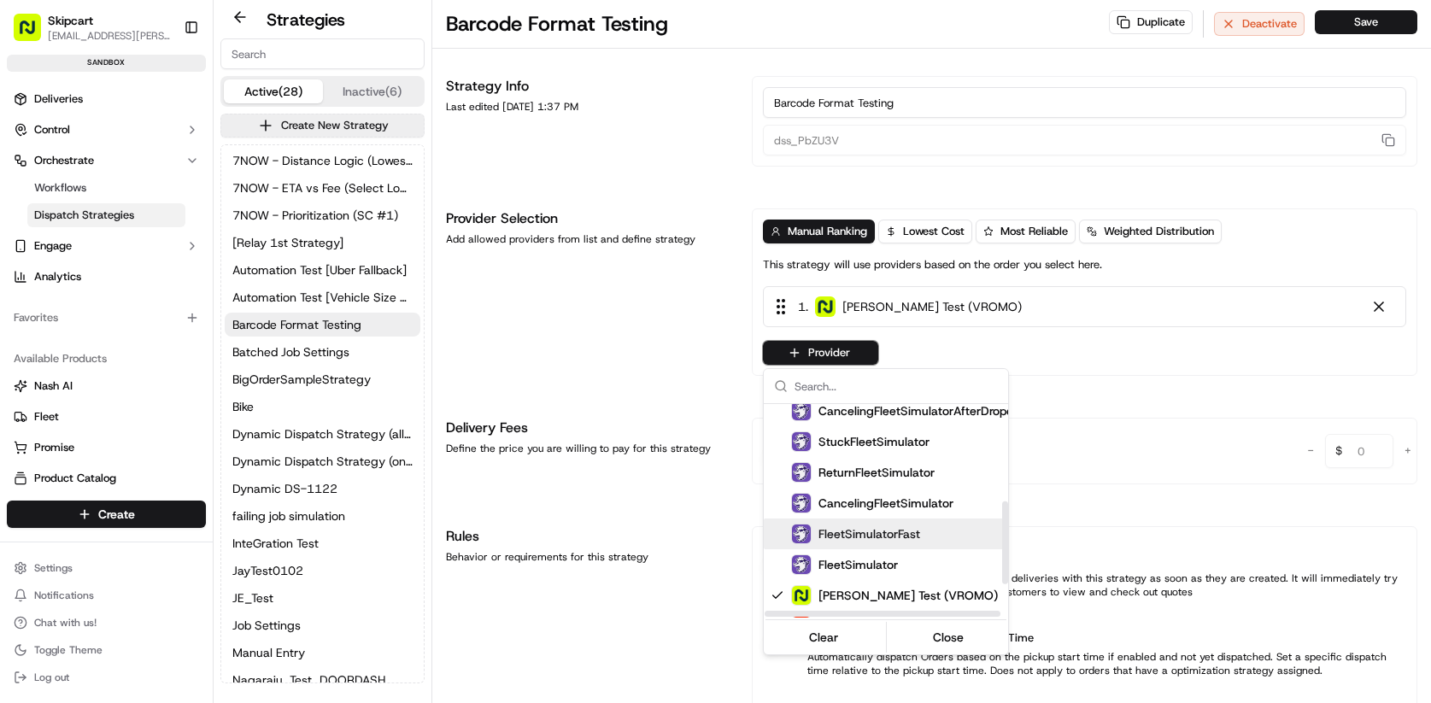
click at [869, 534] on span "FleetSimulatorFast" at bounding box center [869, 533] width 102 height 17
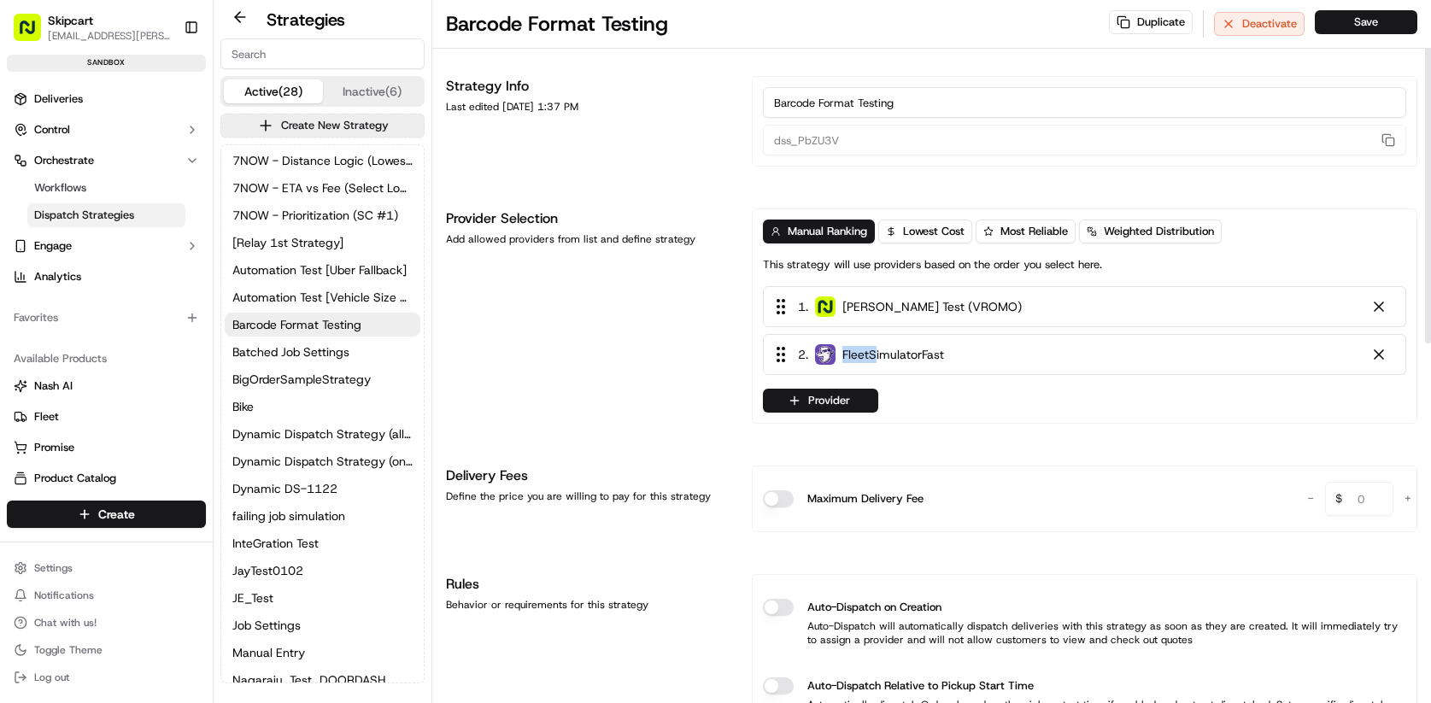
drag, startPoint x: 872, startPoint y: 351, endPoint x: 871, endPoint y: 302, distance: 49.5
click at [871, 302] on html "Skipcart ramesh.kumhar@skipcart.com Toggle Sidebar sandbox Deliveries Control O…" at bounding box center [715, 351] width 1431 height 703
drag, startPoint x: 784, startPoint y: 357, endPoint x: 768, endPoint y: 298, distance: 61.1
click at [768, 298] on div "1 . Nash Test (VROMO) 2 . FleetSimulatorFast" at bounding box center [1084, 330] width 643 height 89
click at [816, 407] on button "Provider" at bounding box center [820, 401] width 115 height 24
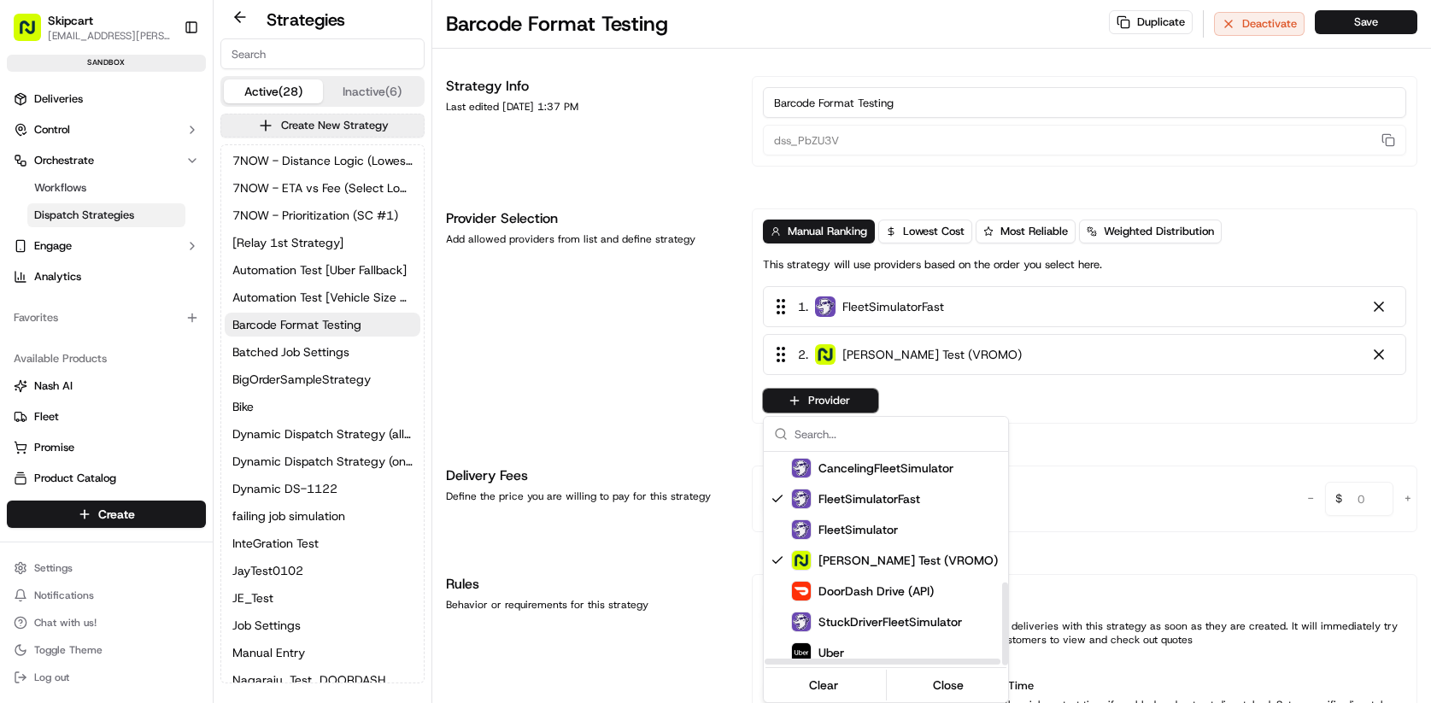
scroll to position [335, 0]
click at [846, 647] on div "Uber" at bounding box center [927, 650] width 273 height 20
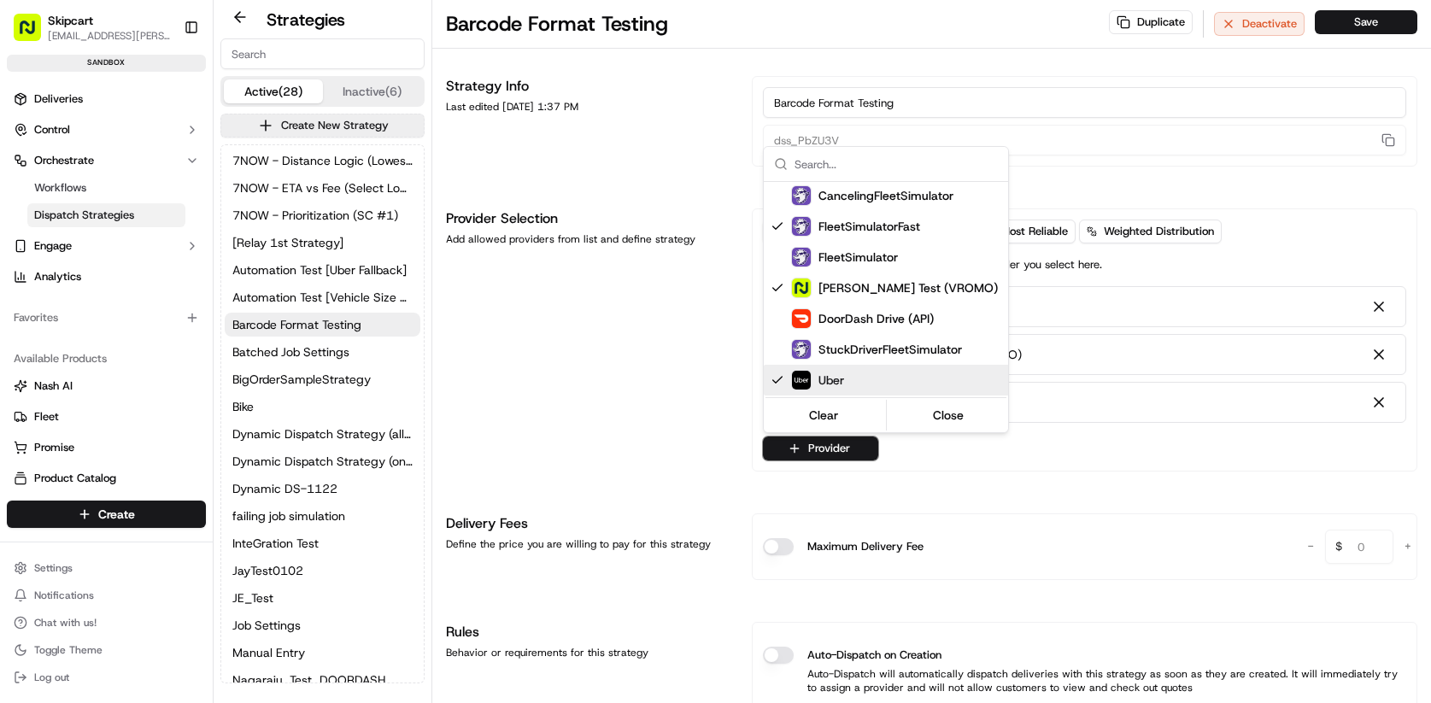
click at [927, 499] on html "Skipcart ramesh.kumhar@skipcart.com Toggle Sidebar sandbox Deliveries Control O…" at bounding box center [715, 351] width 1431 height 703
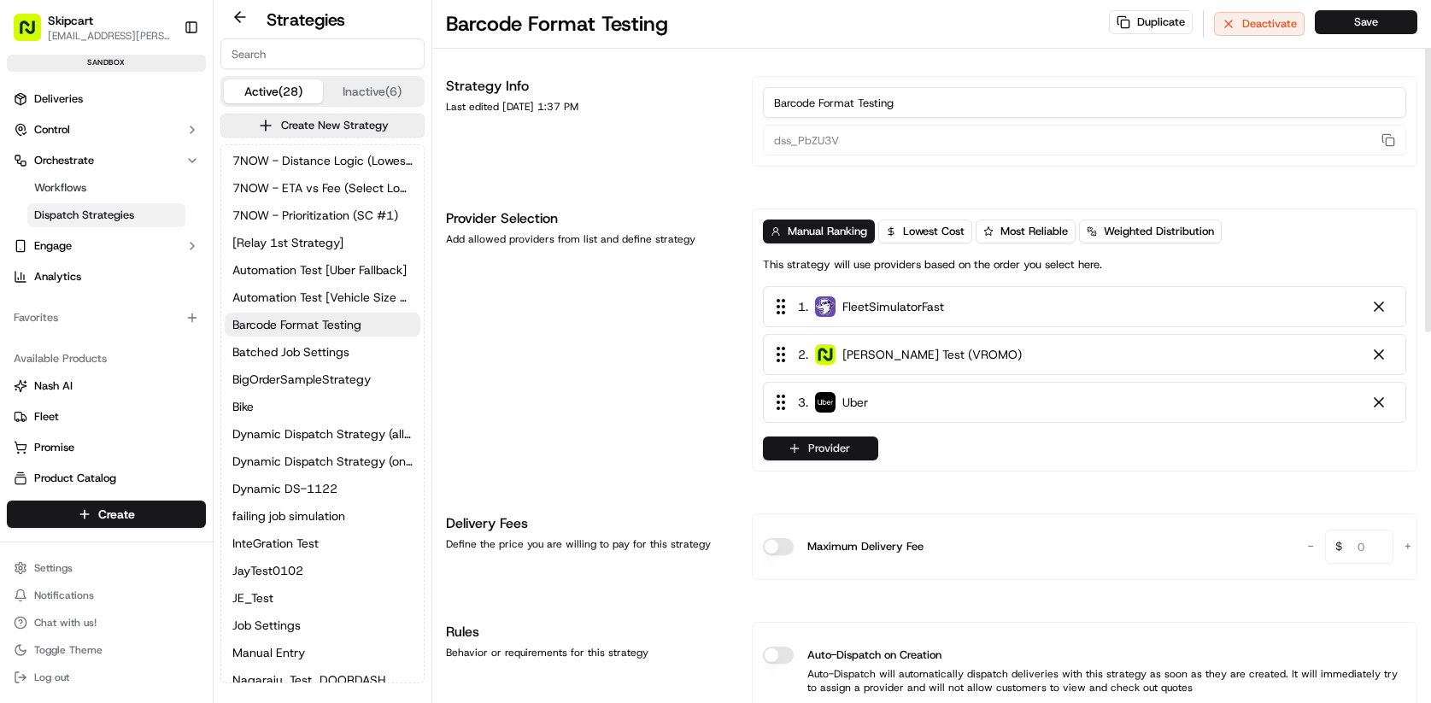
click at [815, 454] on button "Provider" at bounding box center [820, 448] width 115 height 24
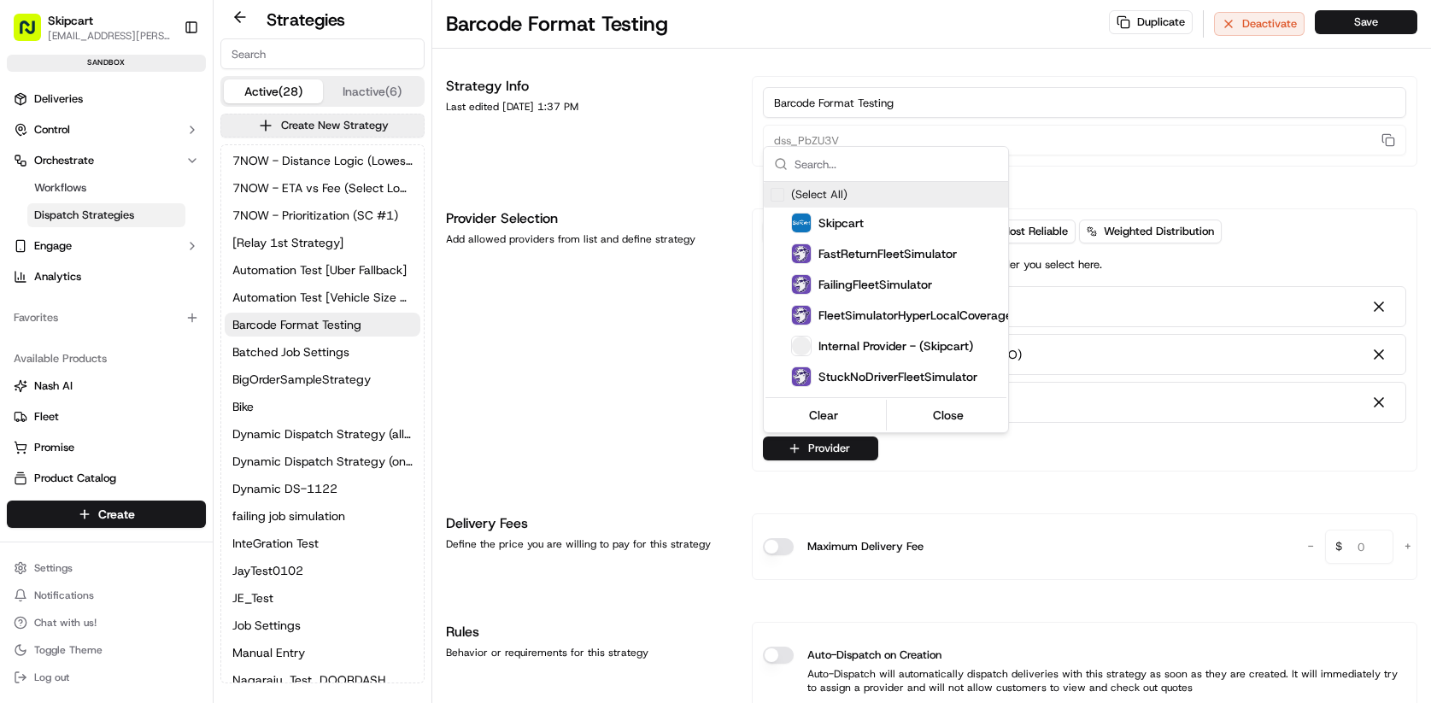
click at [972, 500] on html "Skipcart ramesh.kumhar@skipcart.com Toggle Sidebar sandbox Deliveries Control O…" at bounding box center [715, 351] width 1431 height 703
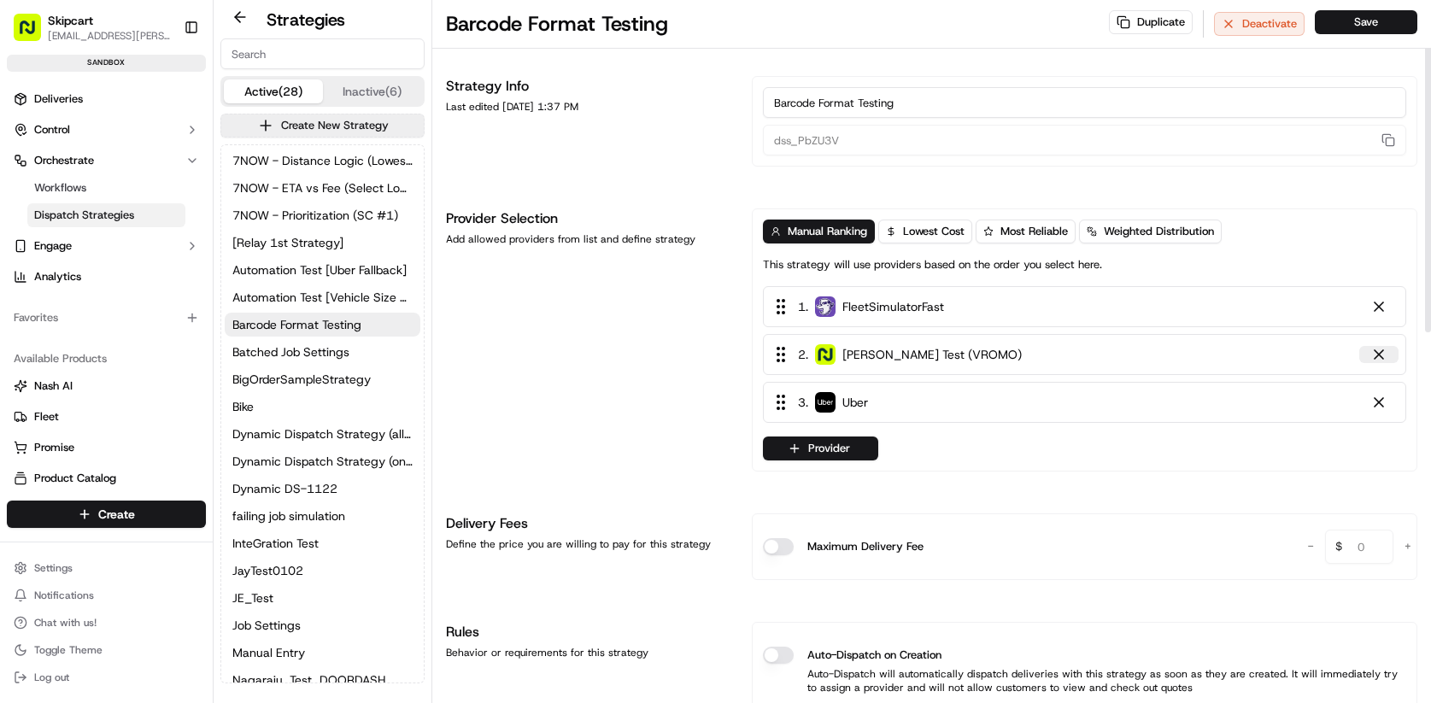
click at [1381, 359] on div at bounding box center [1378, 354] width 17 height 17
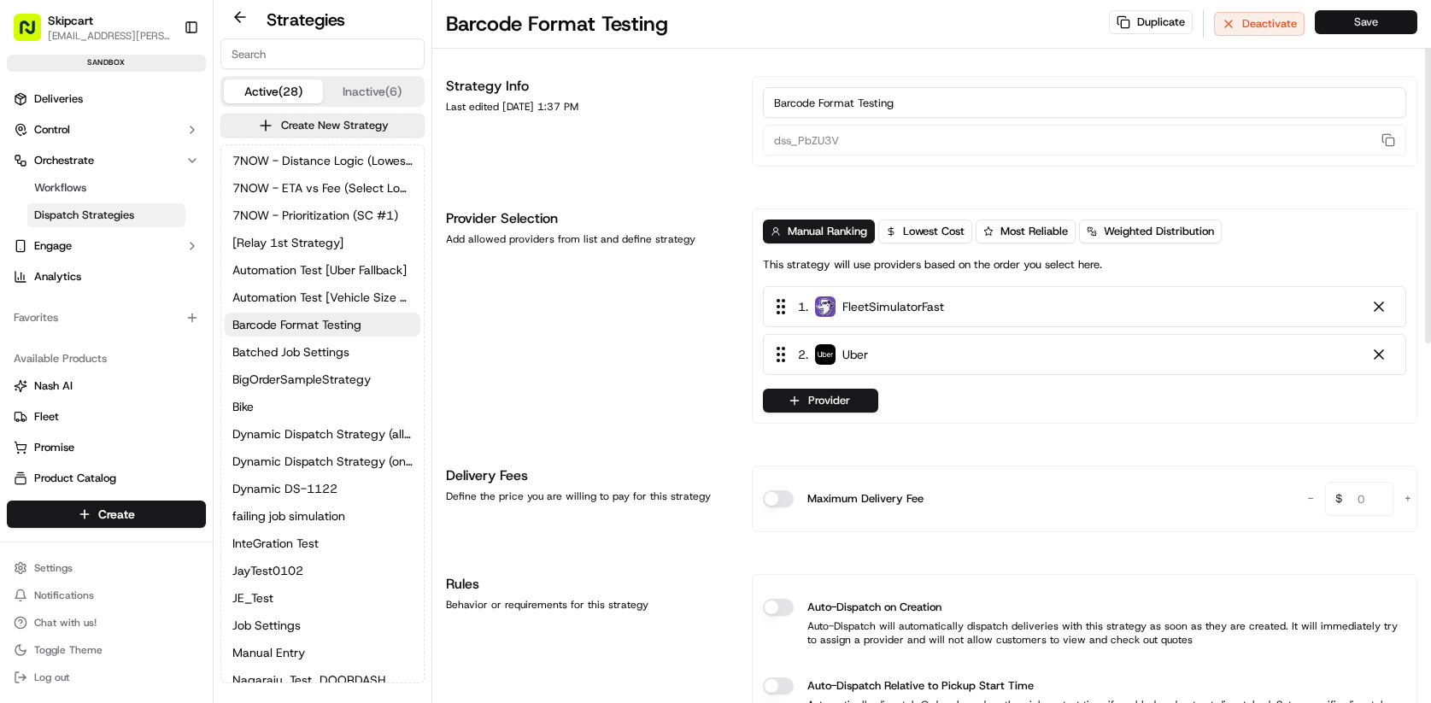
click at [1359, 25] on button "Save" at bounding box center [1366, 22] width 102 height 24
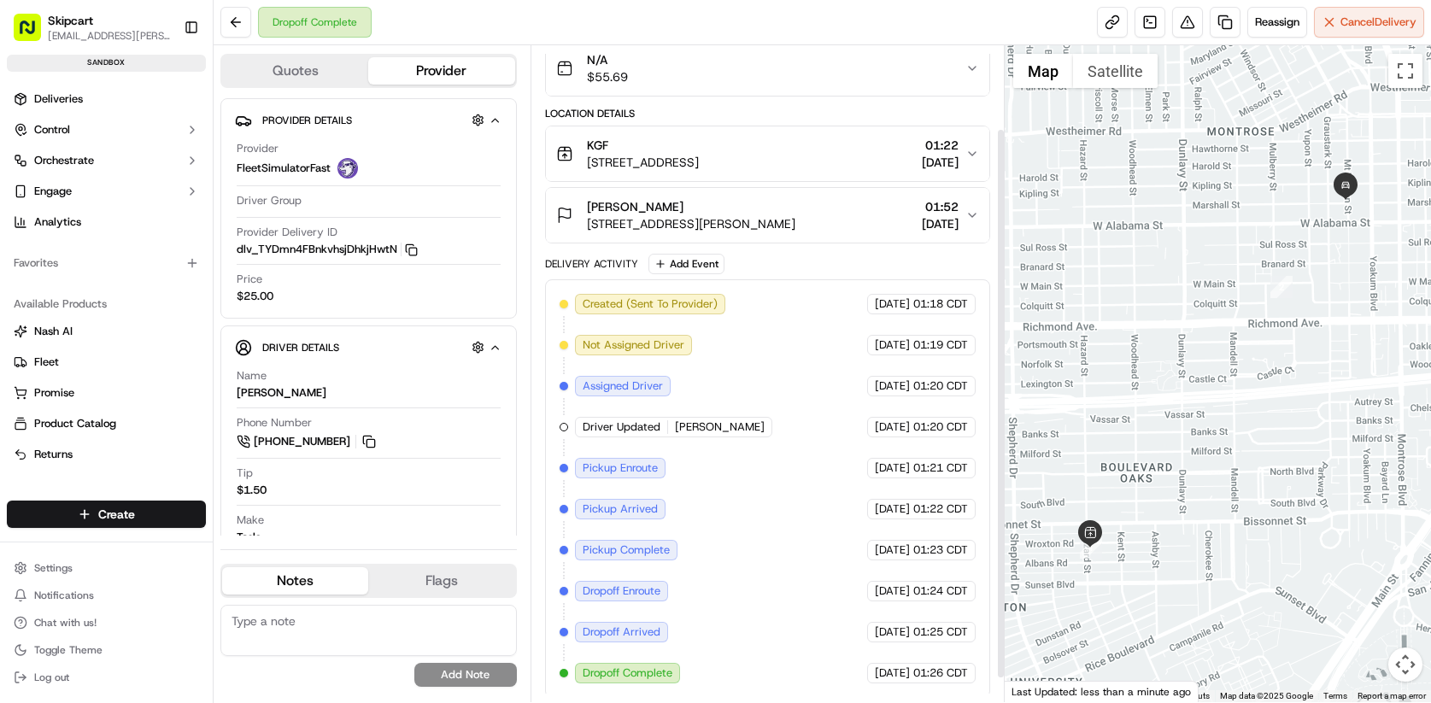
scroll to position [127, 0]
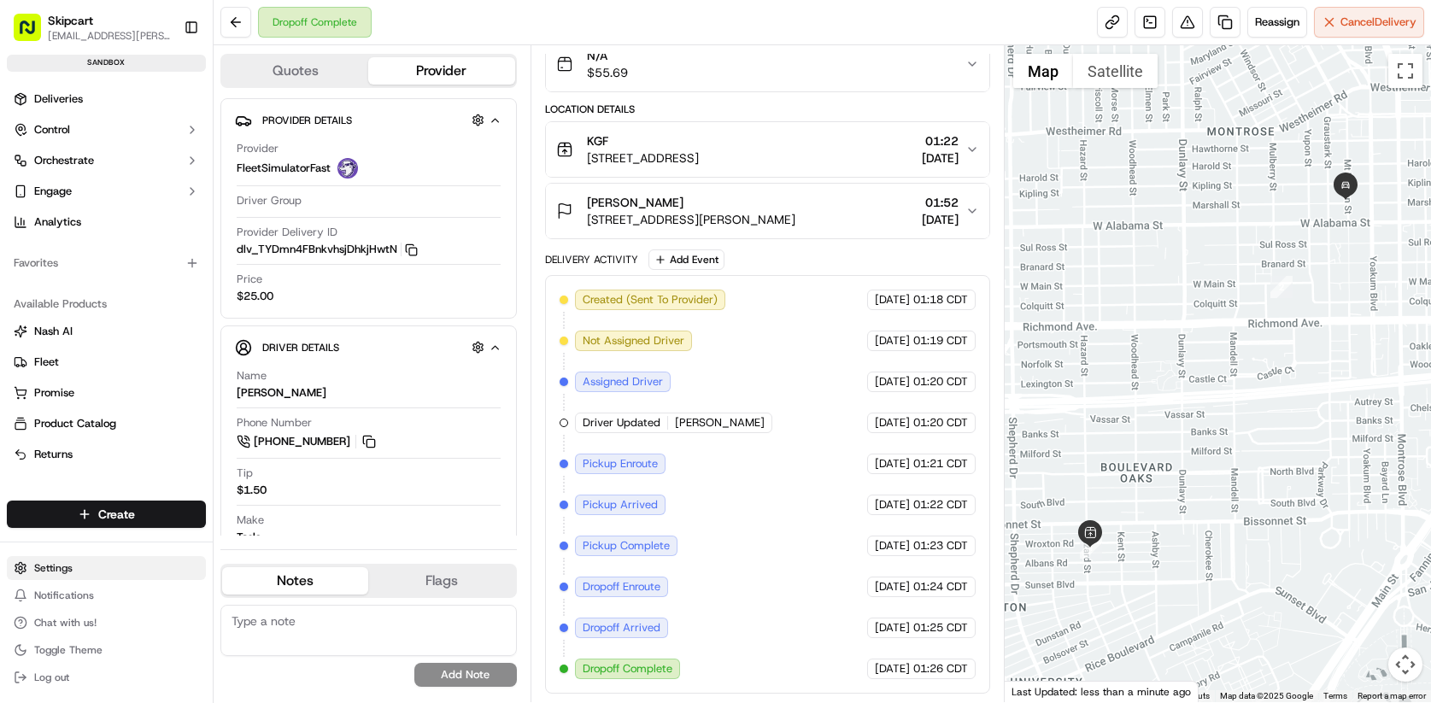
click at [70, 564] on html "Skipcart ramesh.kumhar@skipcart.com Toggle Sidebar sandbox Deliveries Control O…" at bounding box center [715, 351] width 1431 height 703
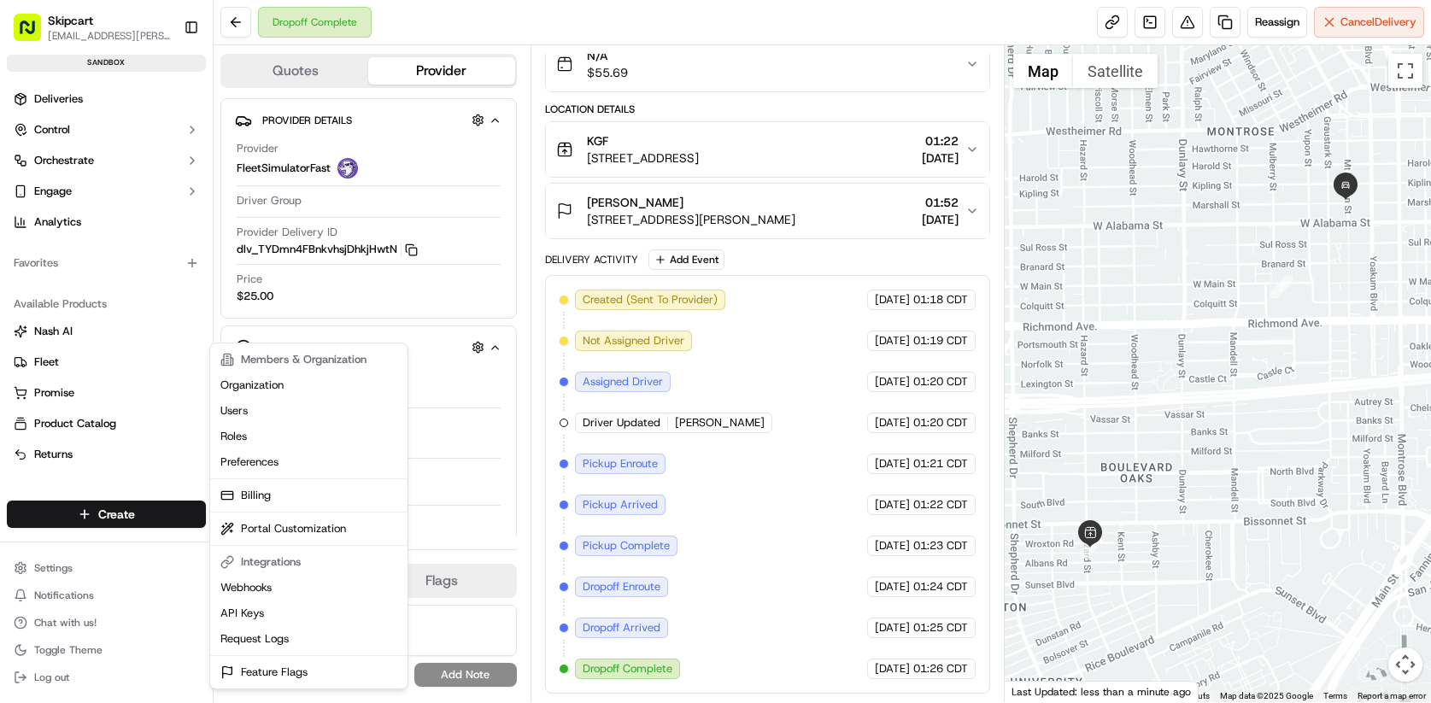
click at [88, 156] on html "Skipcart ramesh.kumhar@skipcart.com Toggle Sidebar sandbox Deliveries Control O…" at bounding box center [715, 351] width 1431 height 703
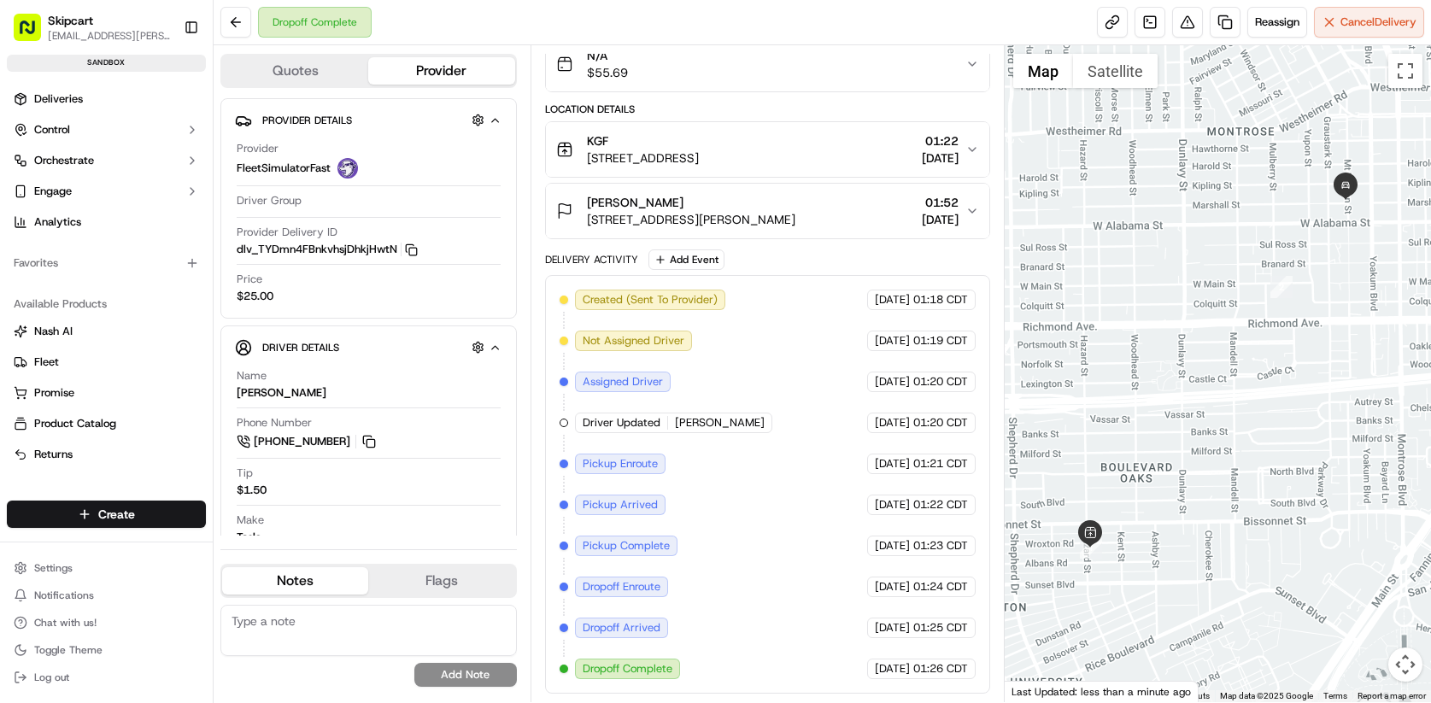
click at [88, 156] on span "Orchestrate" at bounding box center [64, 160] width 60 height 15
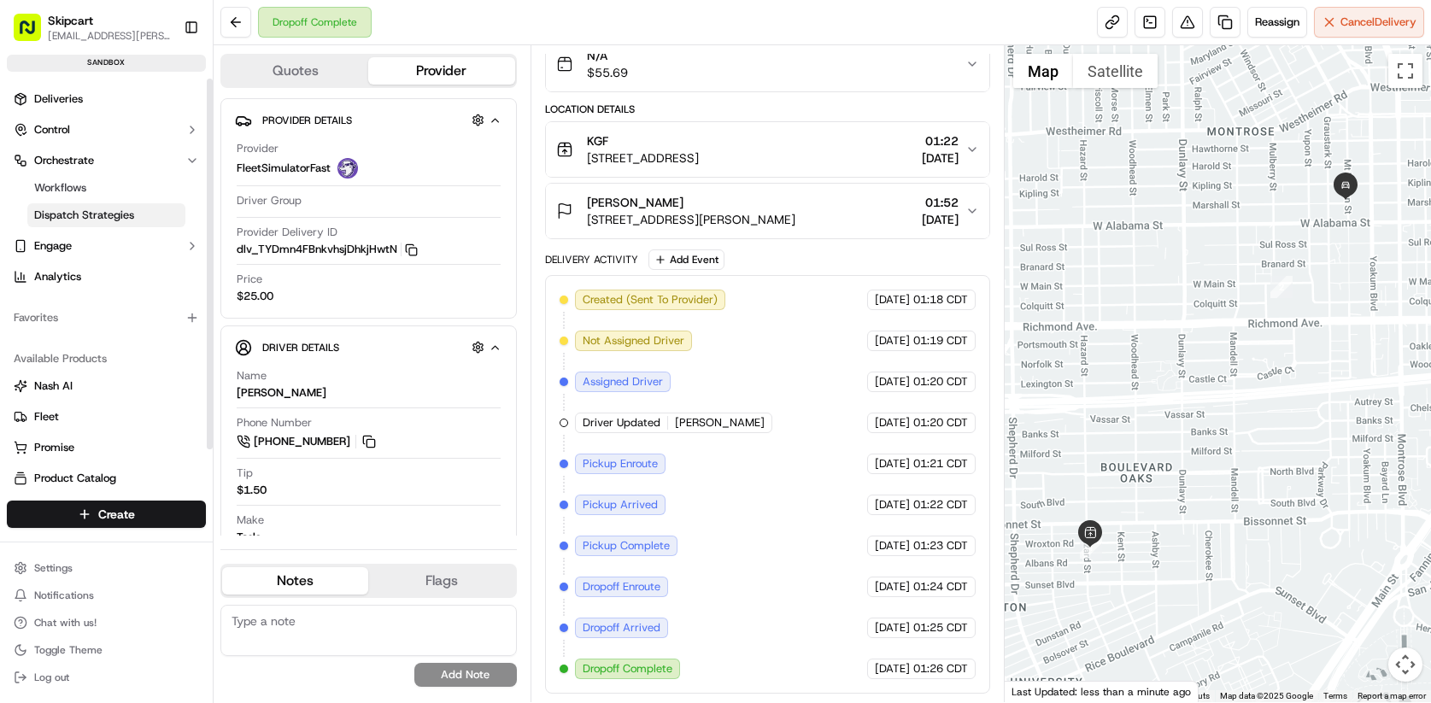
click at [88, 213] on span "Dispatch Strategies" at bounding box center [84, 215] width 100 height 15
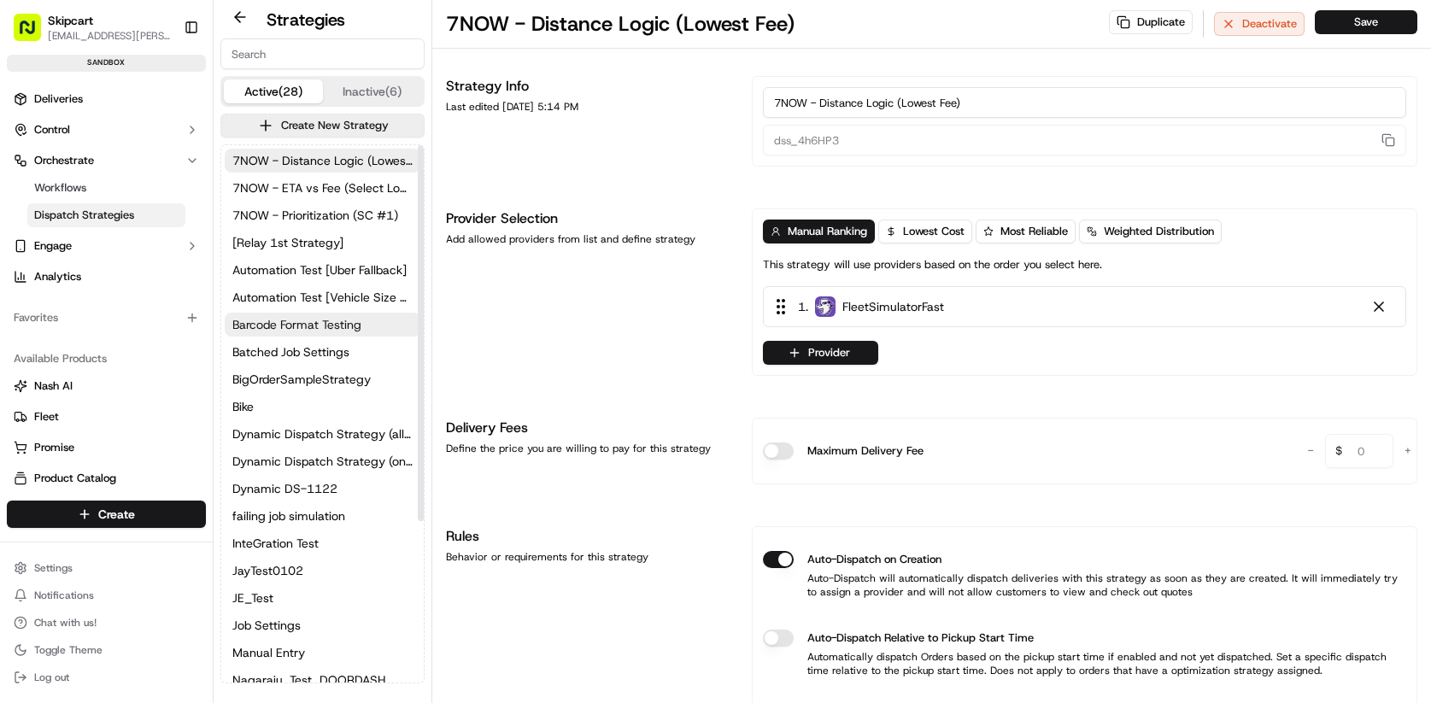
click at [313, 326] on span "Barcode Format Testing" at bounding box center [296, 324] width 129 height 17
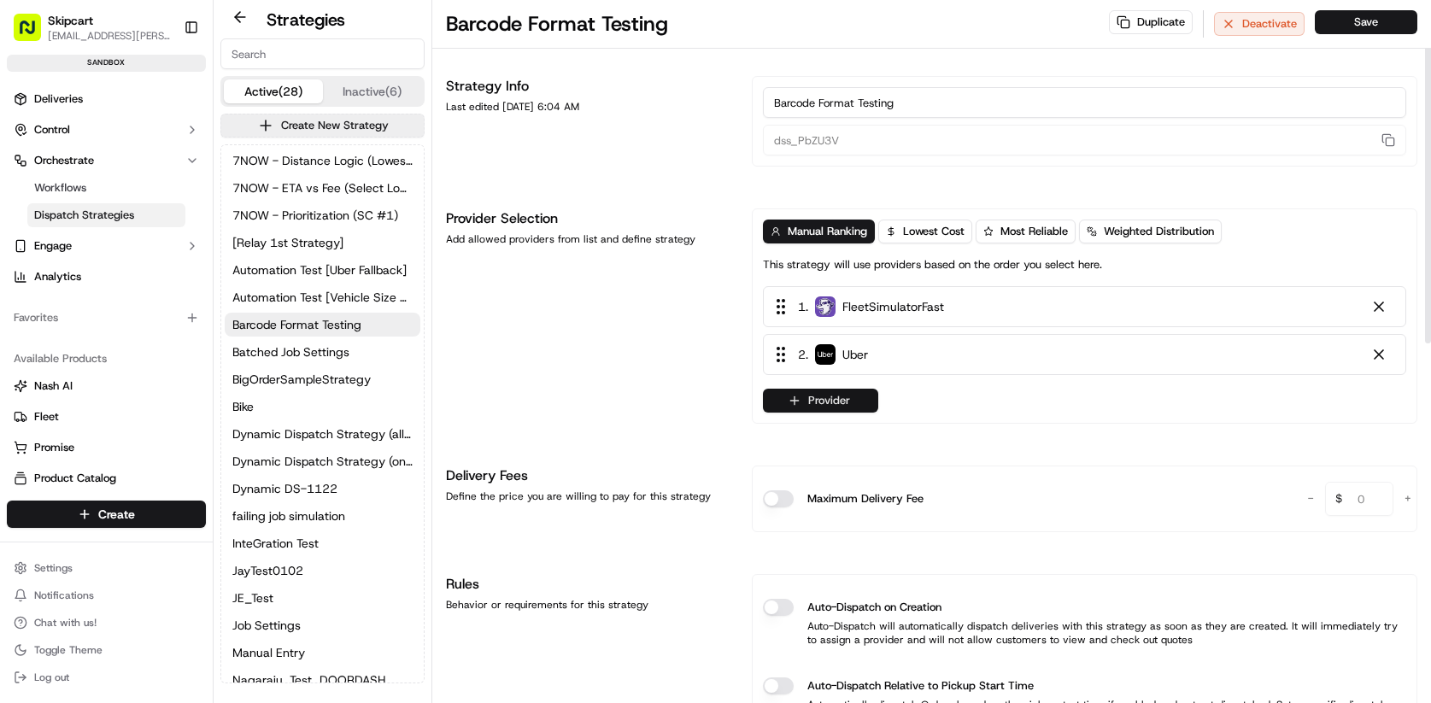
click at [836, 400] on button "Provider" at bounding box center [820, 401] width 115 height 24
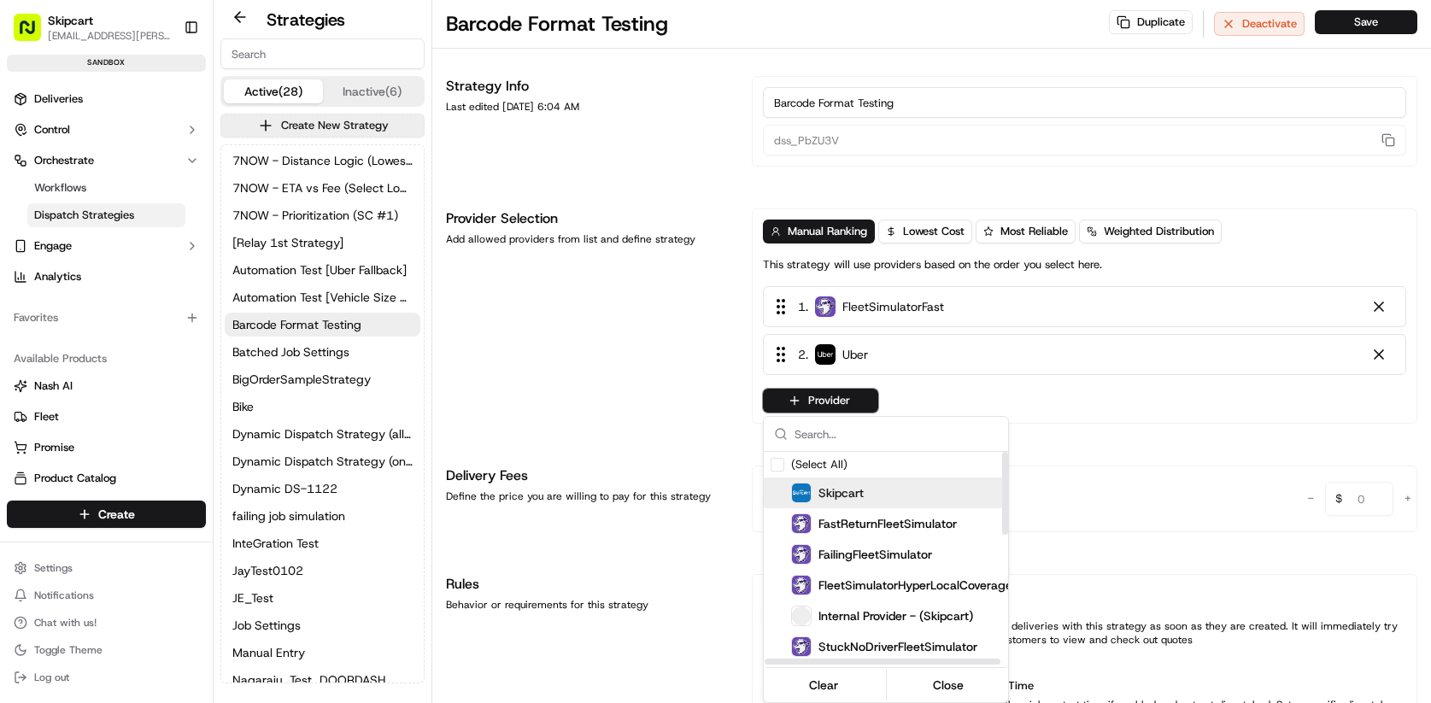
click at [856, 495] on span "Skipcart" at bounding box center [840, 492] width 45 height 17
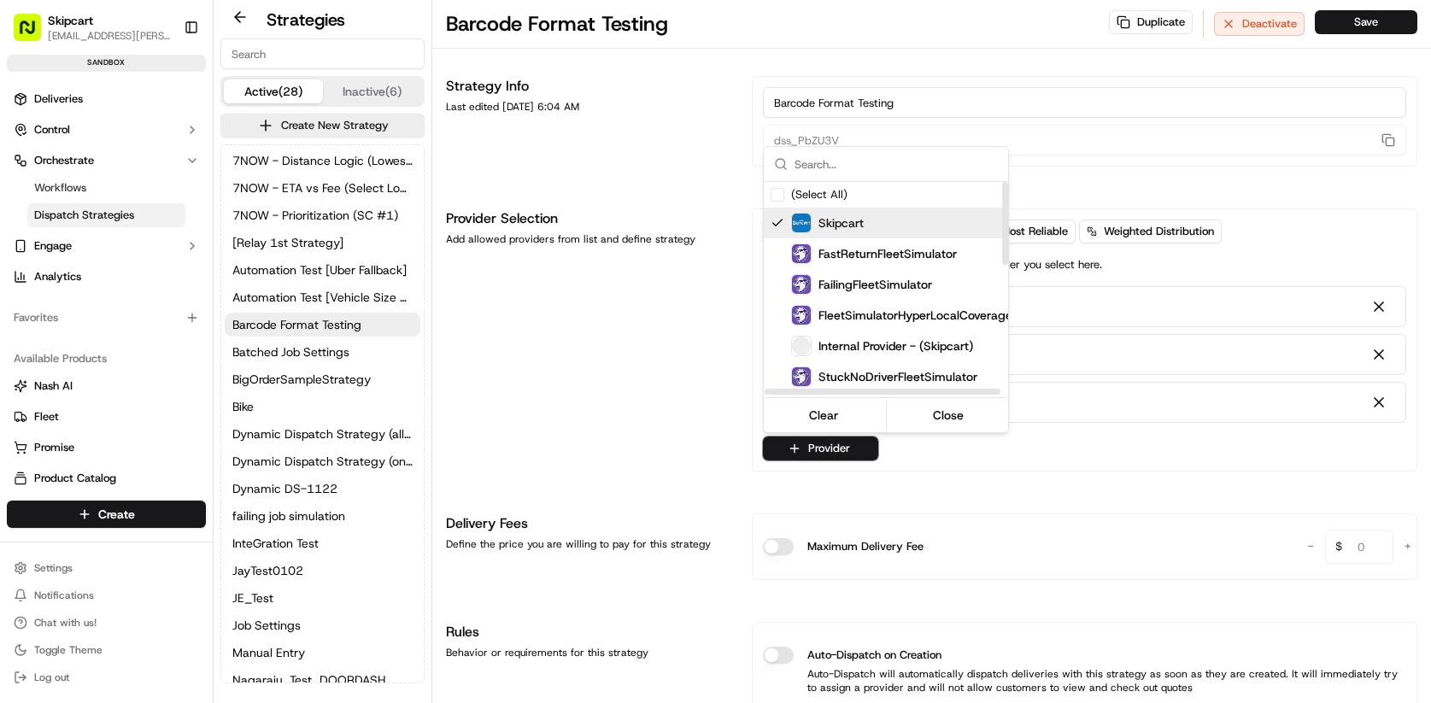
click at [868, 225] on div "Skipcart" at bounding box center [927, 223] width 273 height 20
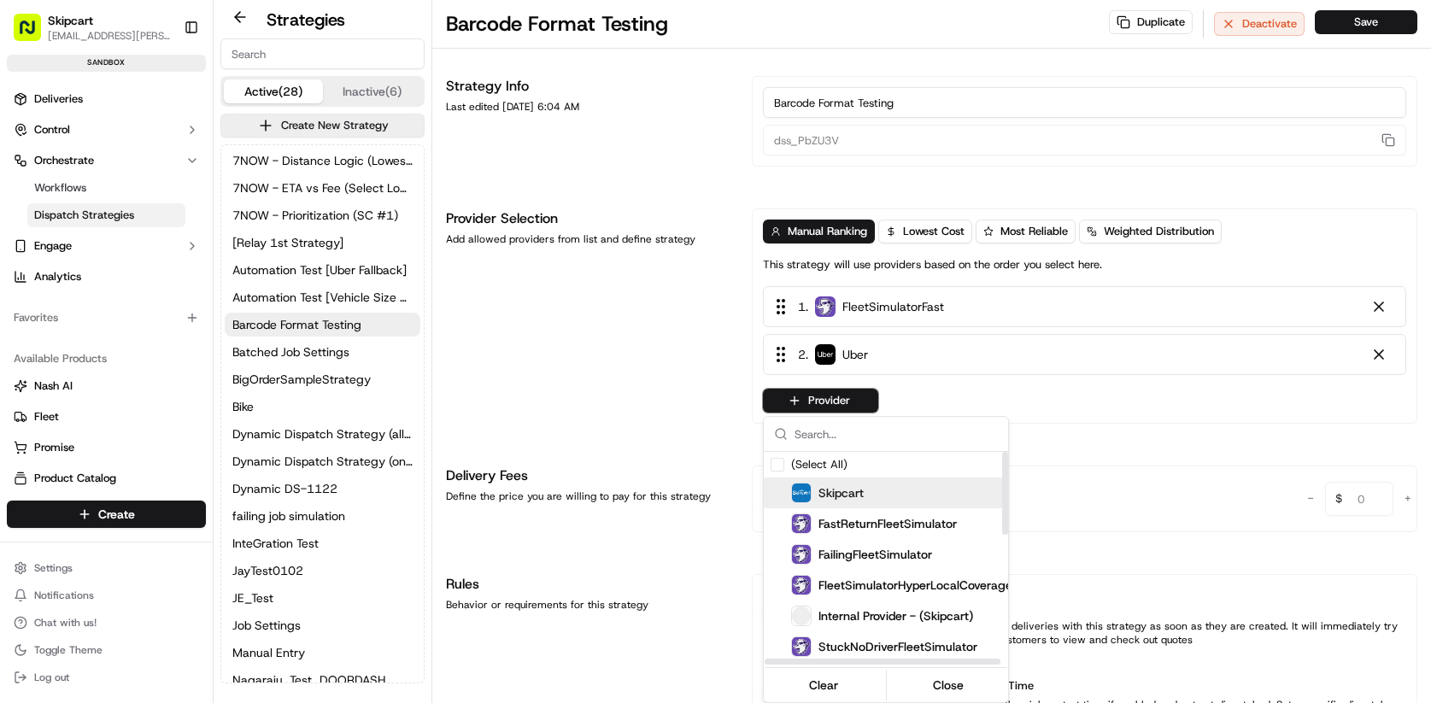
click at [865, 486] on div "Skipcart" at bounding box center [927, 493] width 273 height 20
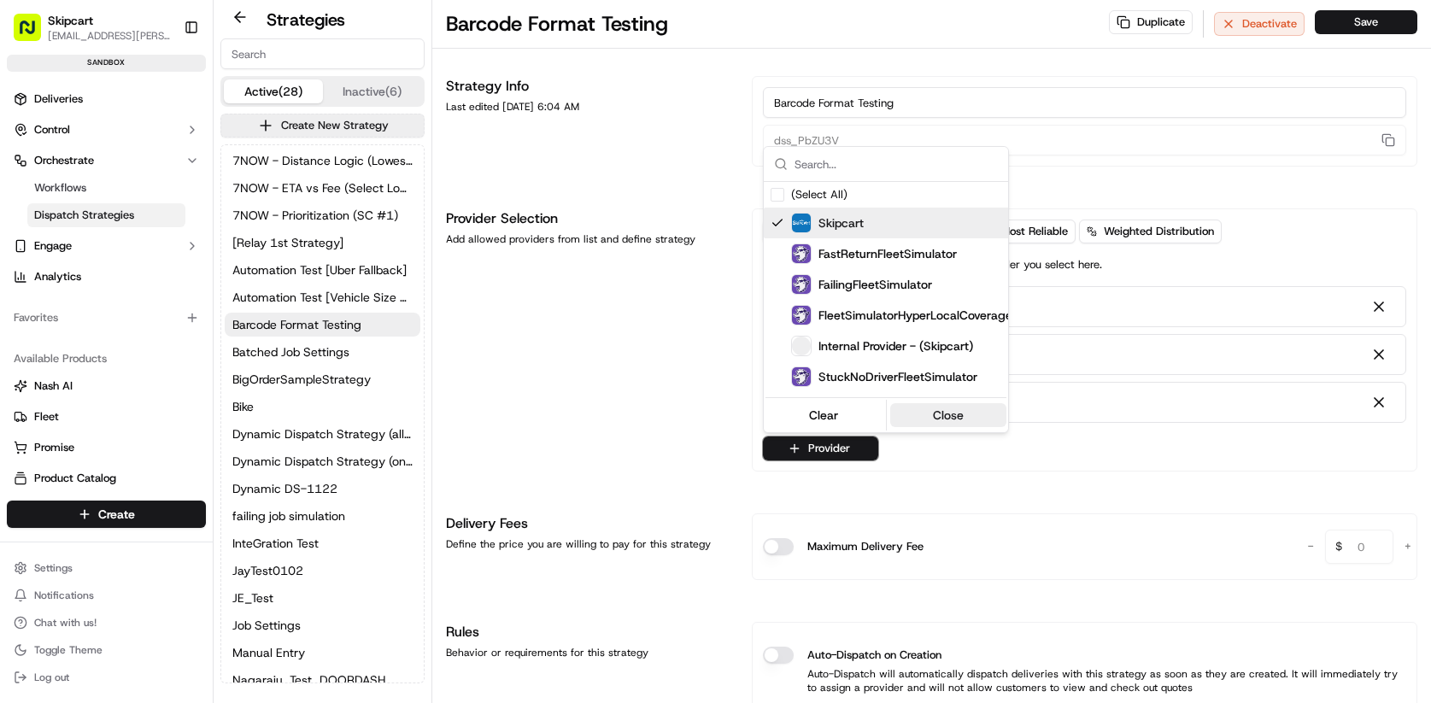
click at [928, 420] on button "Close" at bounding box center [948, 415] width 117 height 24
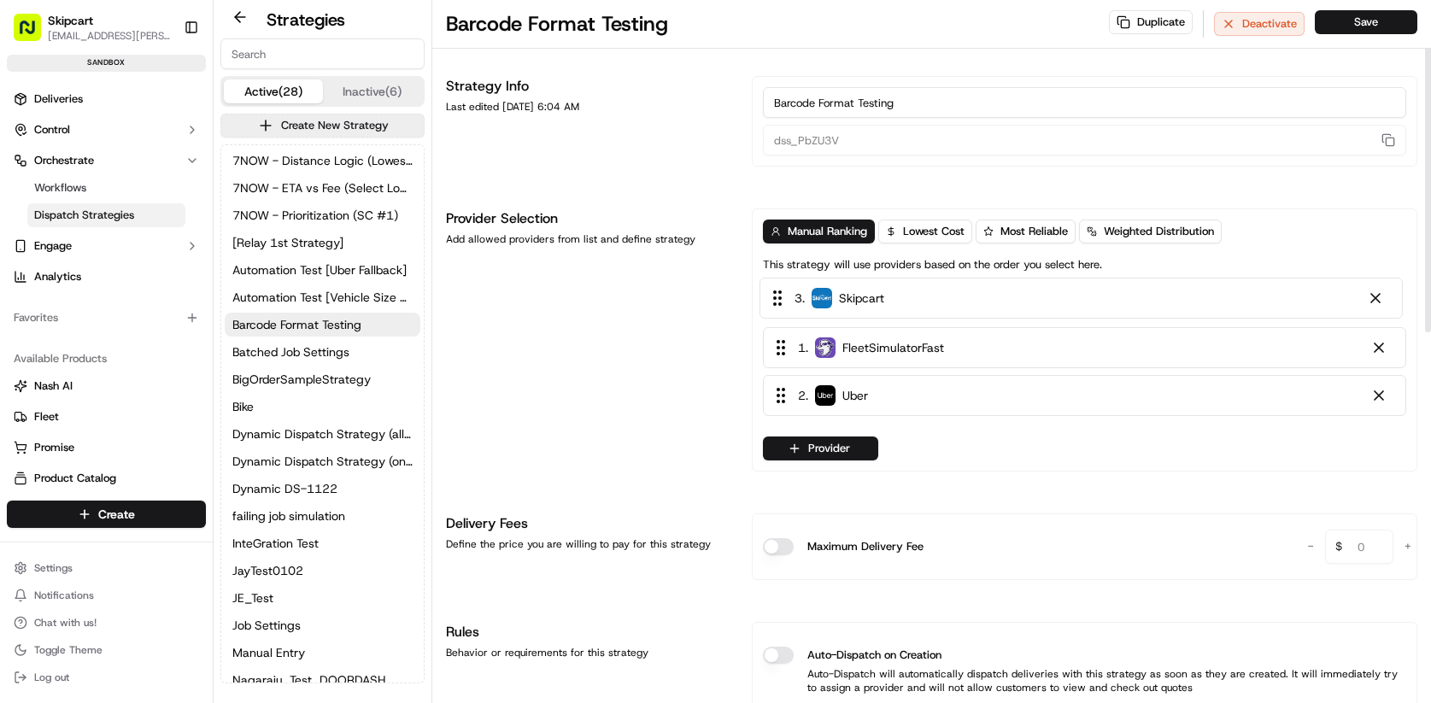
drag, startPoint x: 804, startPoint y: 408, endPoint x: 803, endPoint y: 300, distance: 108.5
click at [803, 300] on div "1 . FleetSimulatorFast 2 . Uber 3 . Skipcart" at bounding box center [1084, 354] width 643 height 137
click at [1381, 360] on div at bounding box center [1378, 354] width 17 height 17
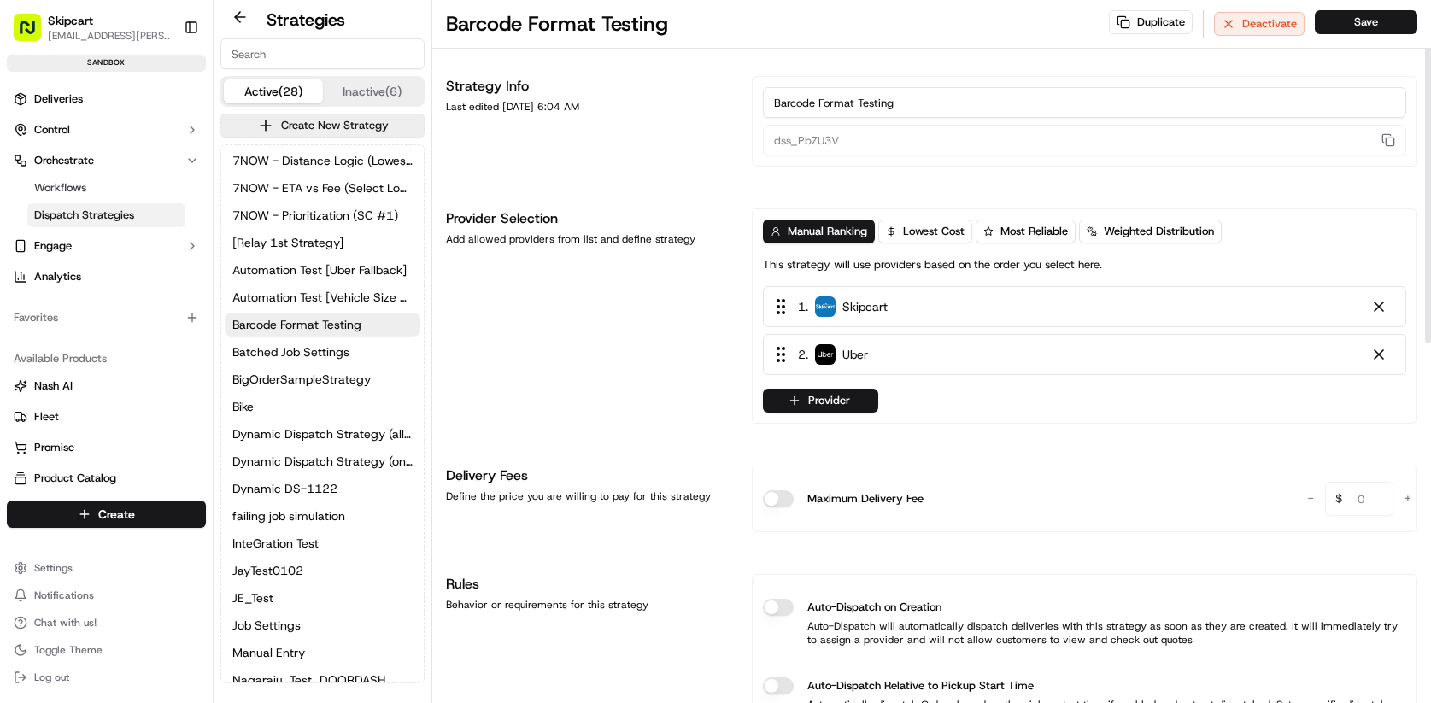
click at [1381, 360] on div at bounding box center [1378, 354] width 17 height 17
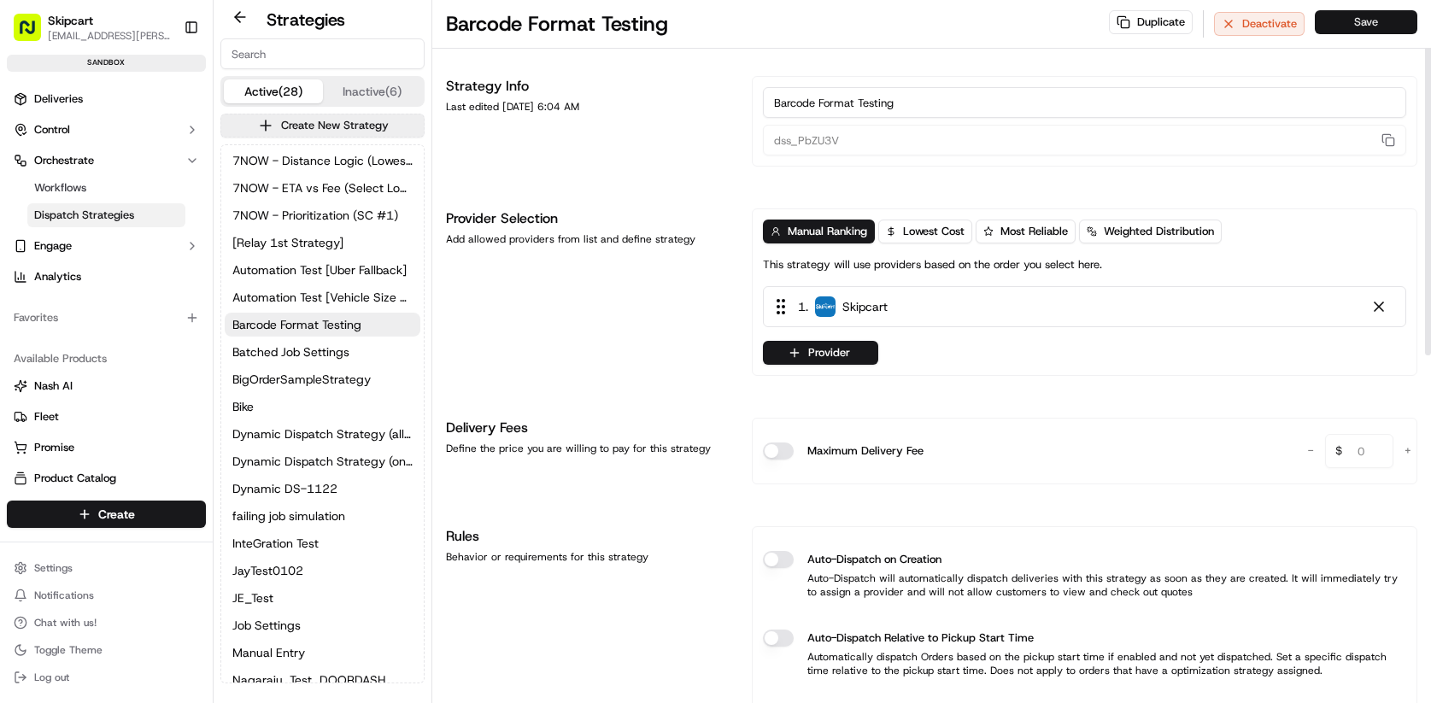
click at [1364, 21] on button "Save" at bounding box center [1366, 22] width 102 height 24
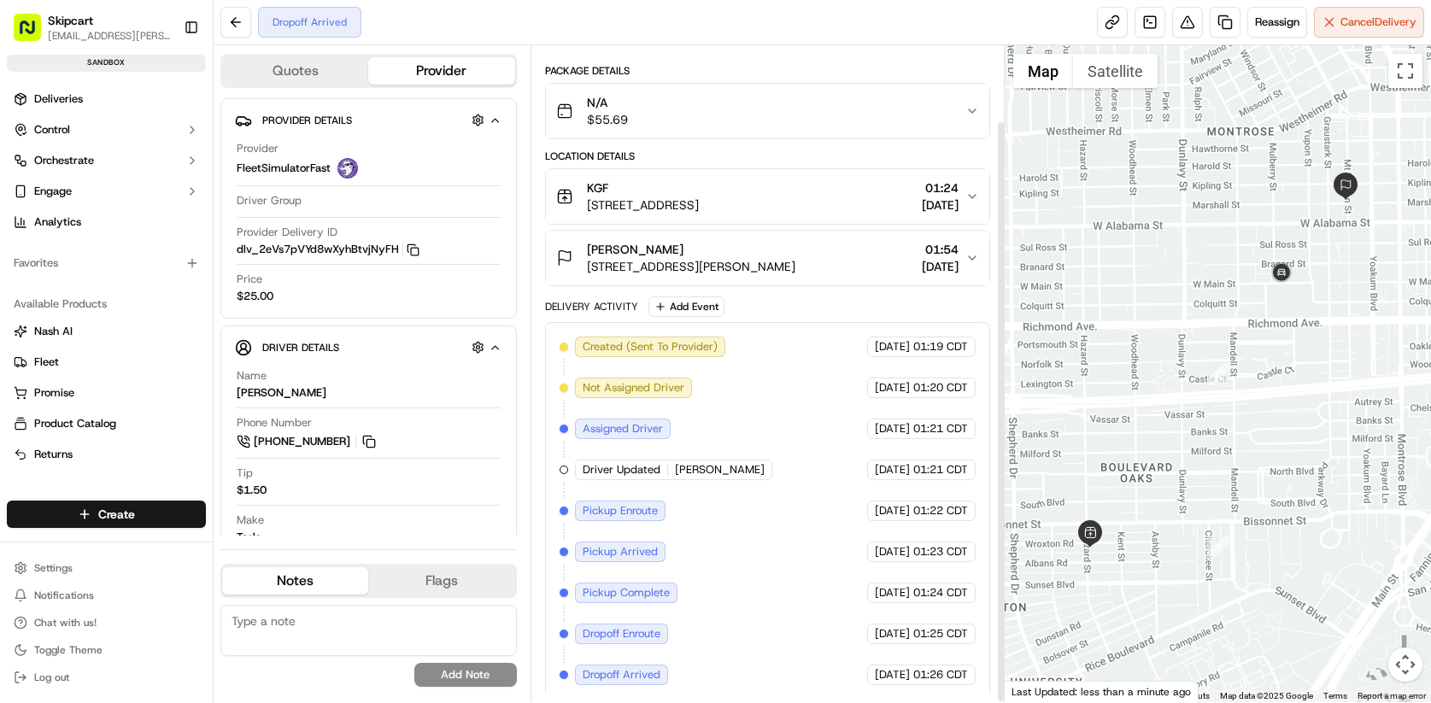
scroll to position [86, 0]
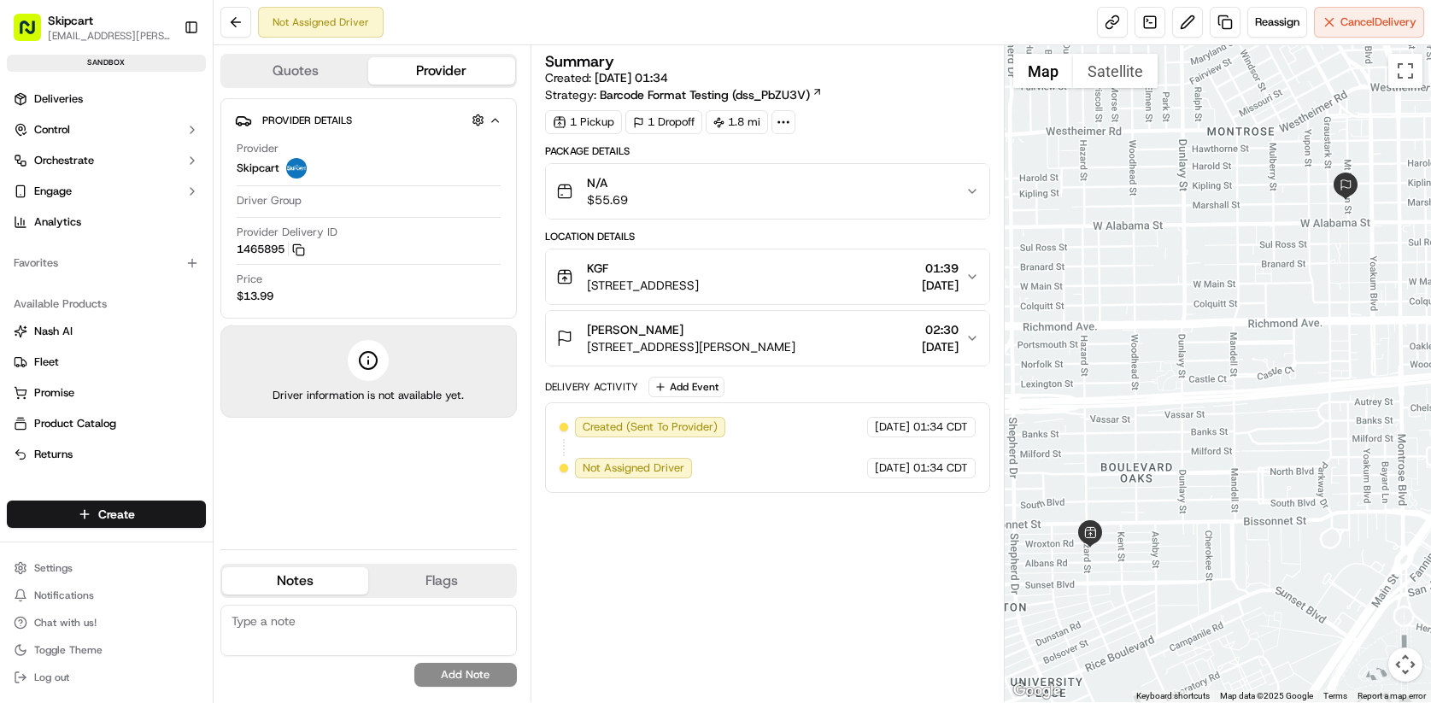
click at [975, 337] on icon "button" at bounding box center [972, 338] width 14 height 14
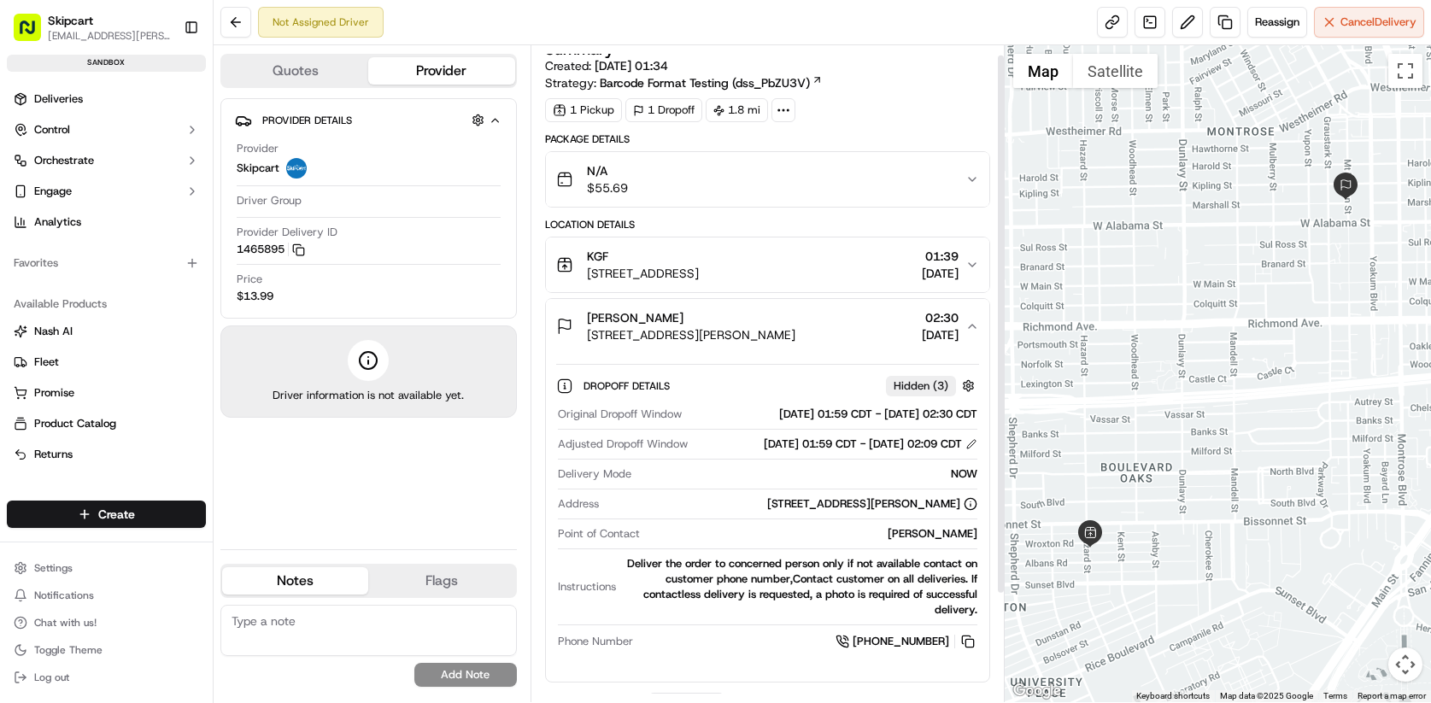
scroll to position [14, 0]
click at [504, 120] on div "Provider Details Hidden ( 3 ) Provider Skipcart Driver Group Provider Delivery …" at bounding box center [368, 208] width 296 height 220
click at [500, 118] on icon "button" at bounding box center [495, 121] width 13 height 14
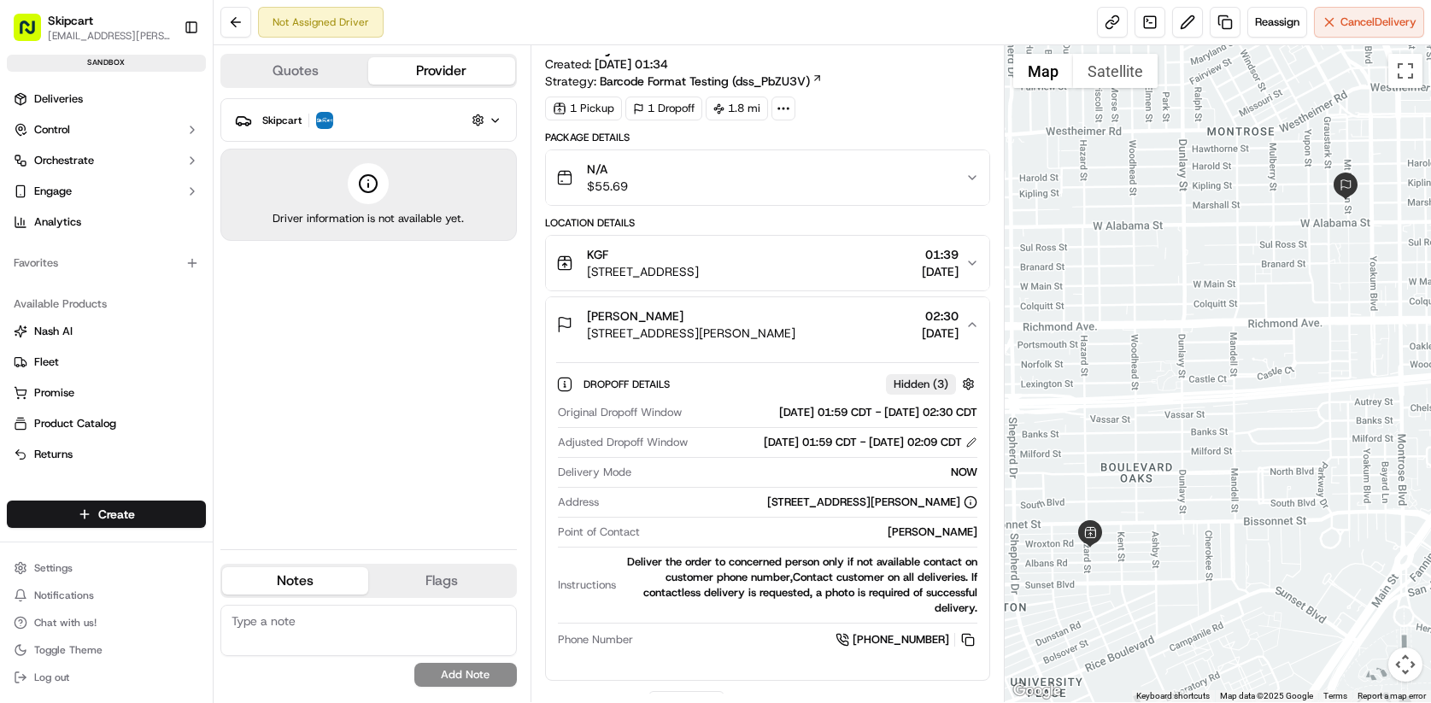
click at [500, 118] on icon "button" at bounding box center [495, 121] width 13 height 14
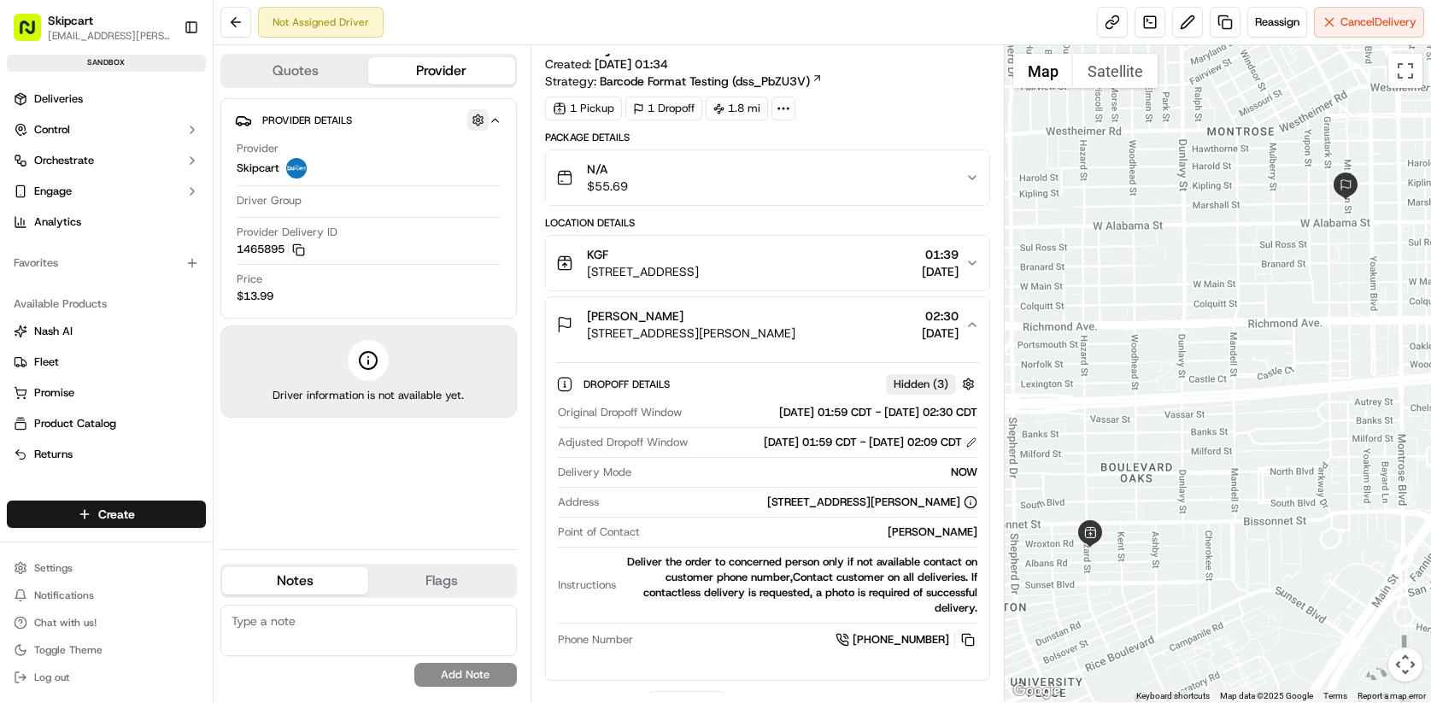
click at [484, 120] on button "button" at bounding box center [477, 119] width 21 height 21
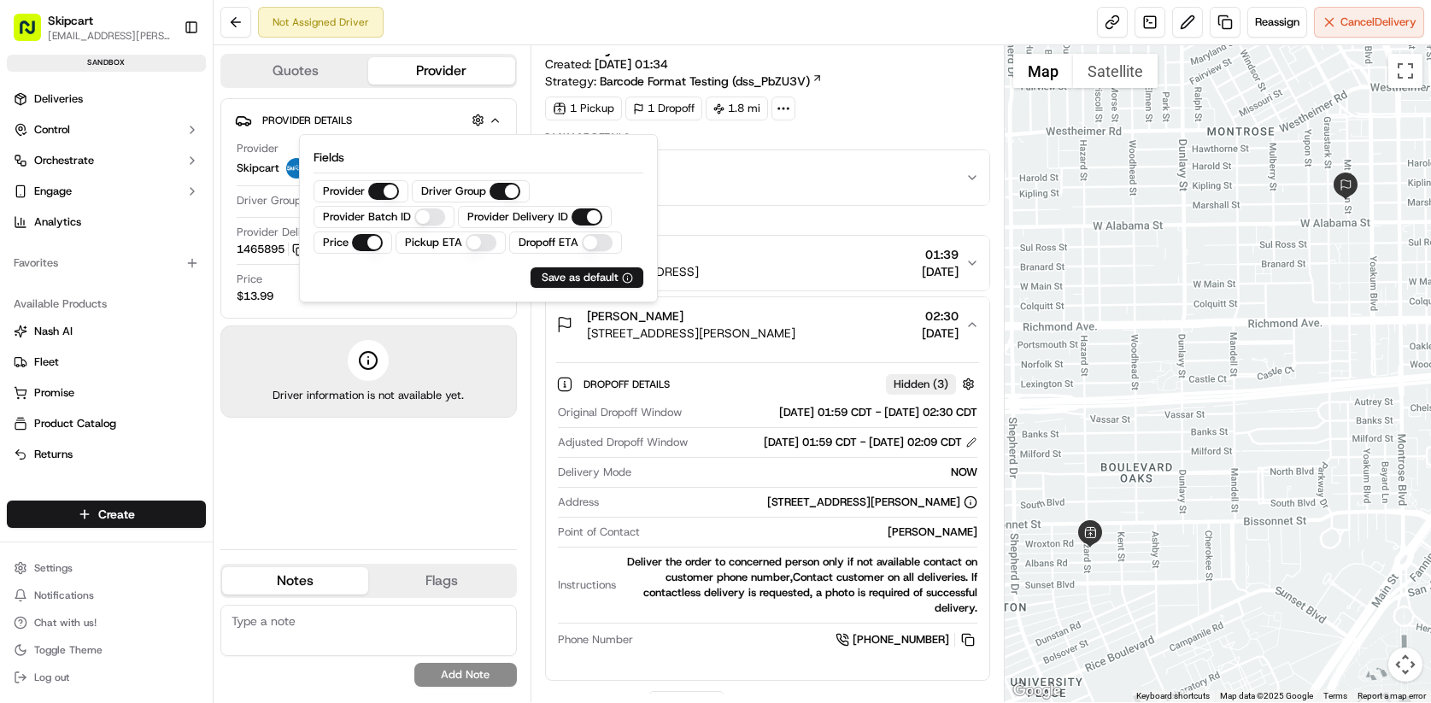
click at [438, 284] on div "Fields Provider Driver Group Provider Batch ID Provider Delivery ID Price Picku…" at bounding box center [478, 218] width 359 height 168
click at [775, 173] on div "N/A $55.69" at bounding box center [761, 178] width 410 height 34
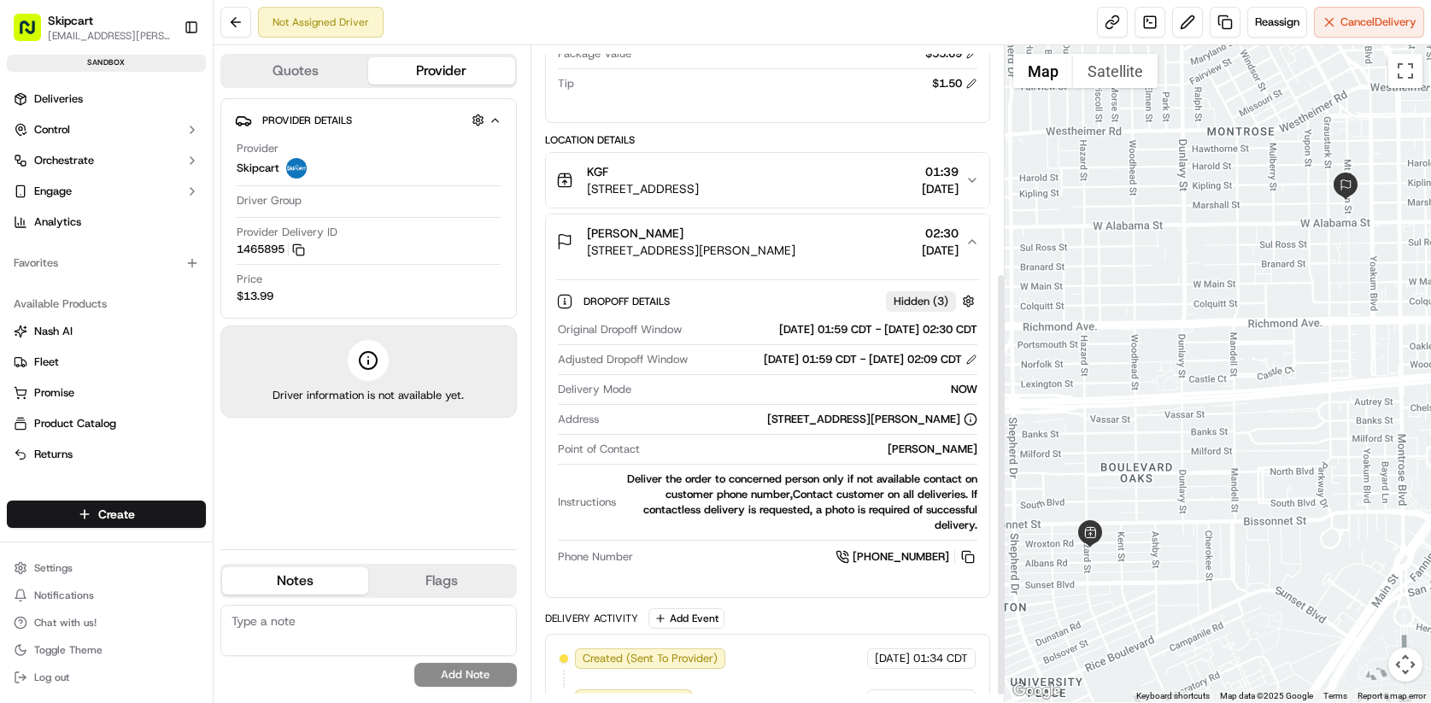
scroll to position [361, 0]
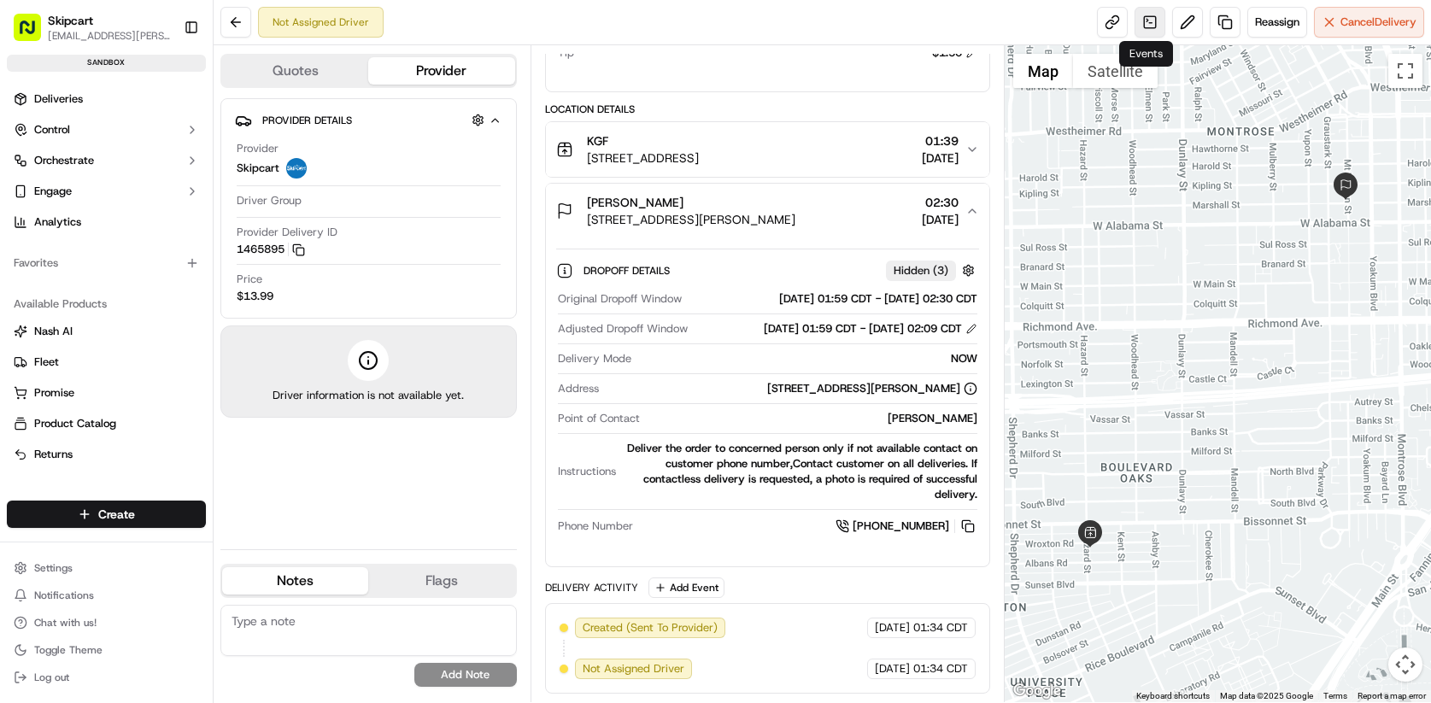
click at [1145, 16] on link at bounding box center [1149, 22] width 31 height 31
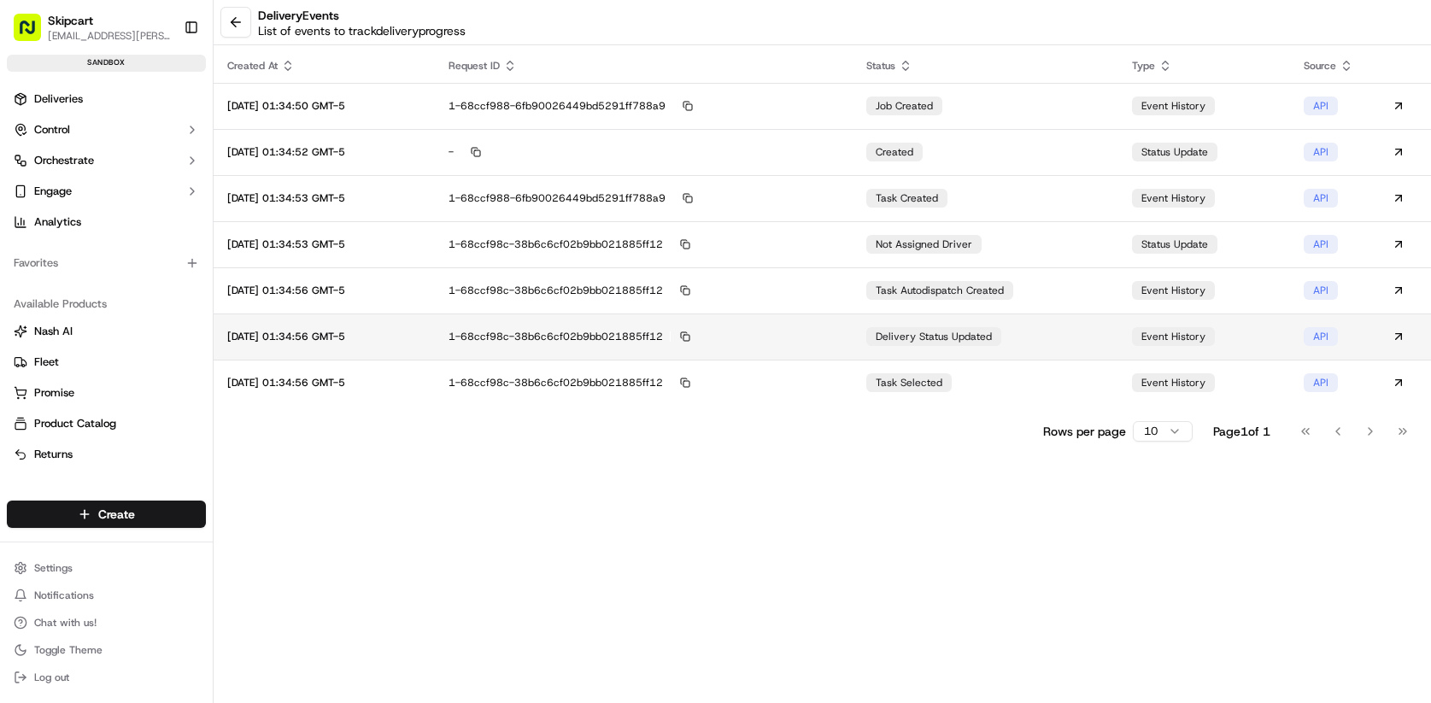
click at [653, 353] on td "1-68ccf98c-38b6c6cf02b9bb021885ff12" at bounding box center [644, 336] width 418 height 46
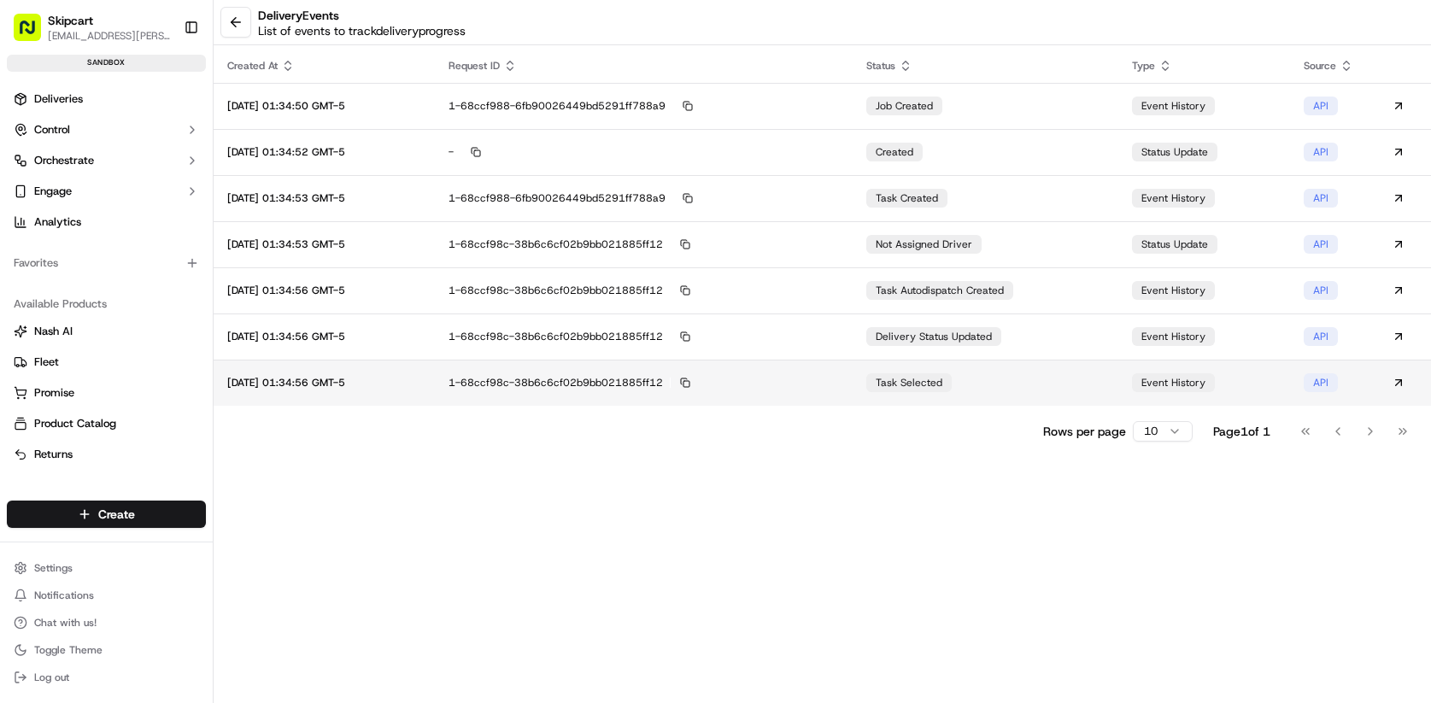
click at [634, 389] on div "1-68ccf98c-38b6c6cf02b9bb021885ff12" at bounding box center [643, 382] width 390 height 15
click at [239, 28] on button at bounding box center [235, 22] width 31 height 31
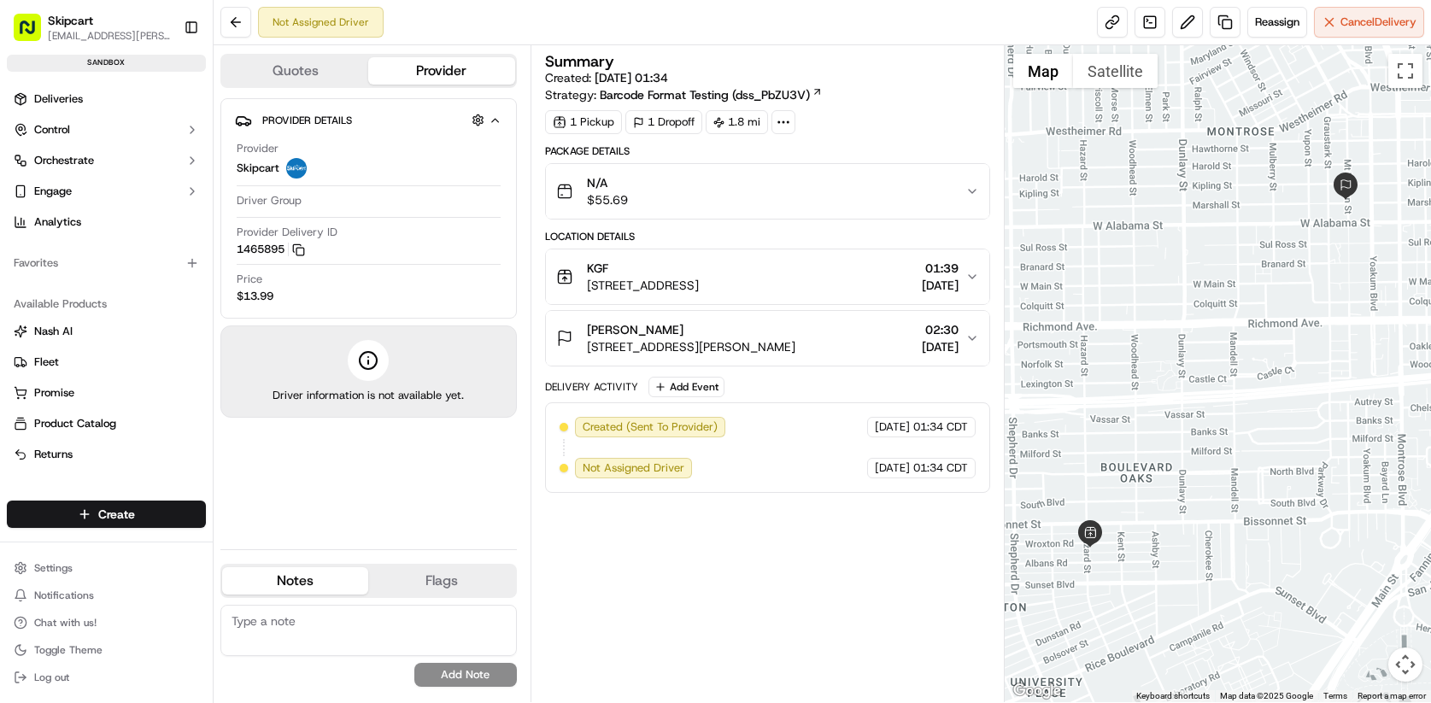
click at [375, 360] on icon at bounding box center [368, 360] width 20 height 20
